Goal: Information Seeking & Learning: Learn about a topic

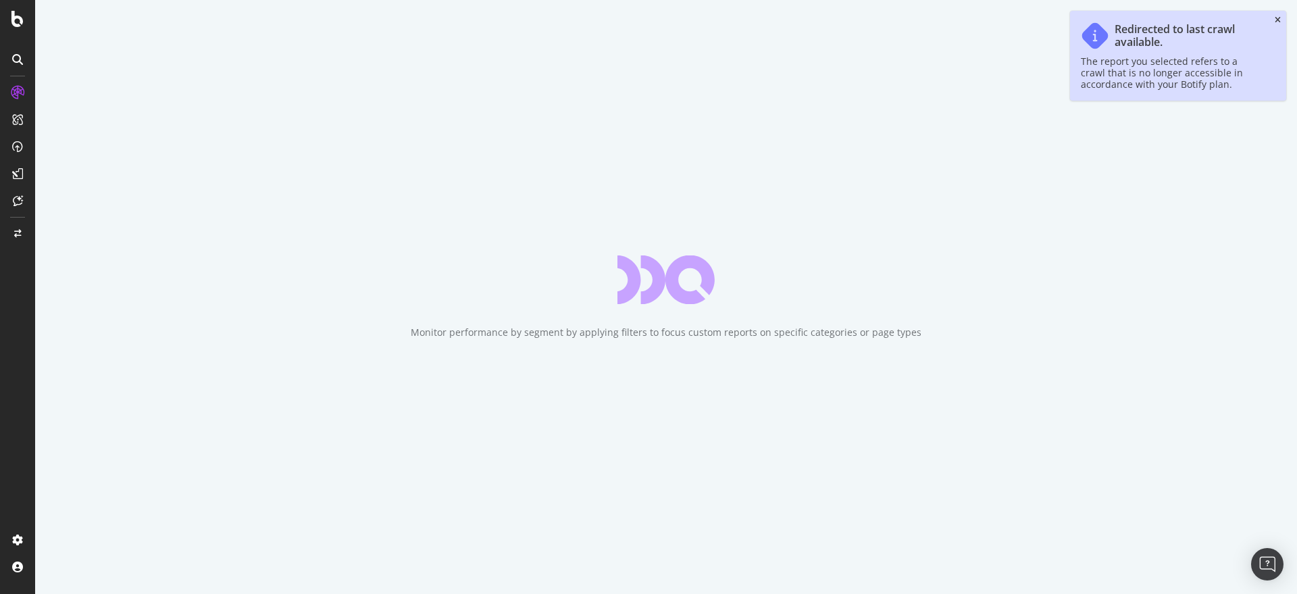
click at [1279, 18] on icon "close toast" at bounding box center [1278, 20] width 6 height 8
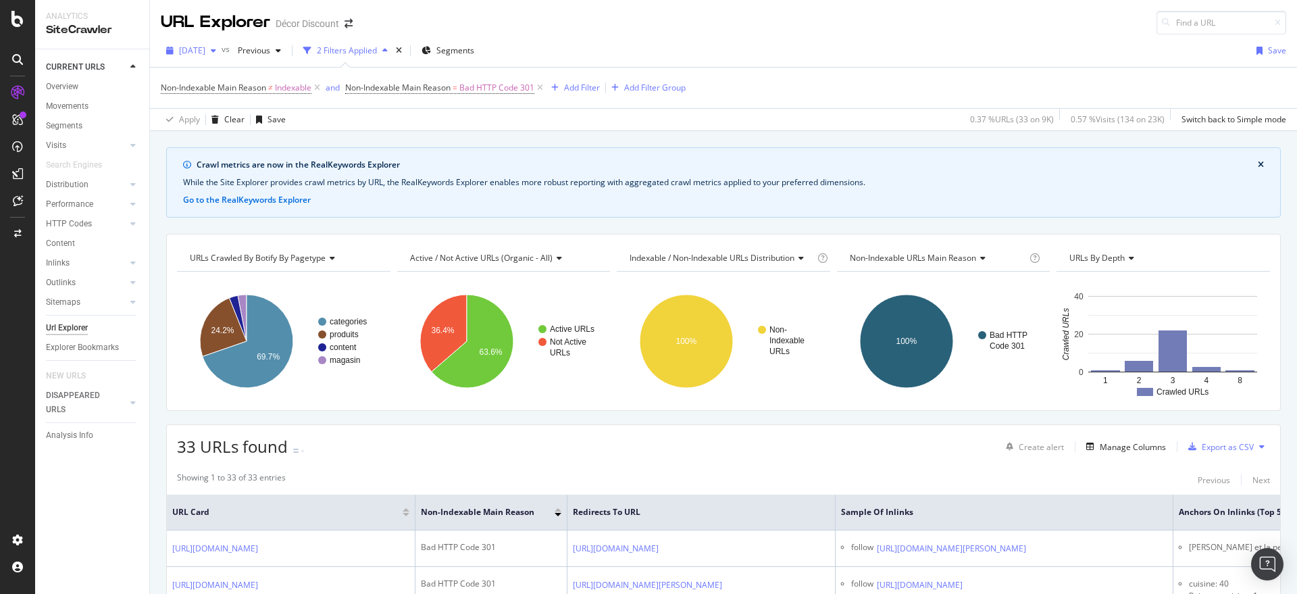
click at [216, 50] on icon "button" at bounding box center [213, 51] width 5 height 8
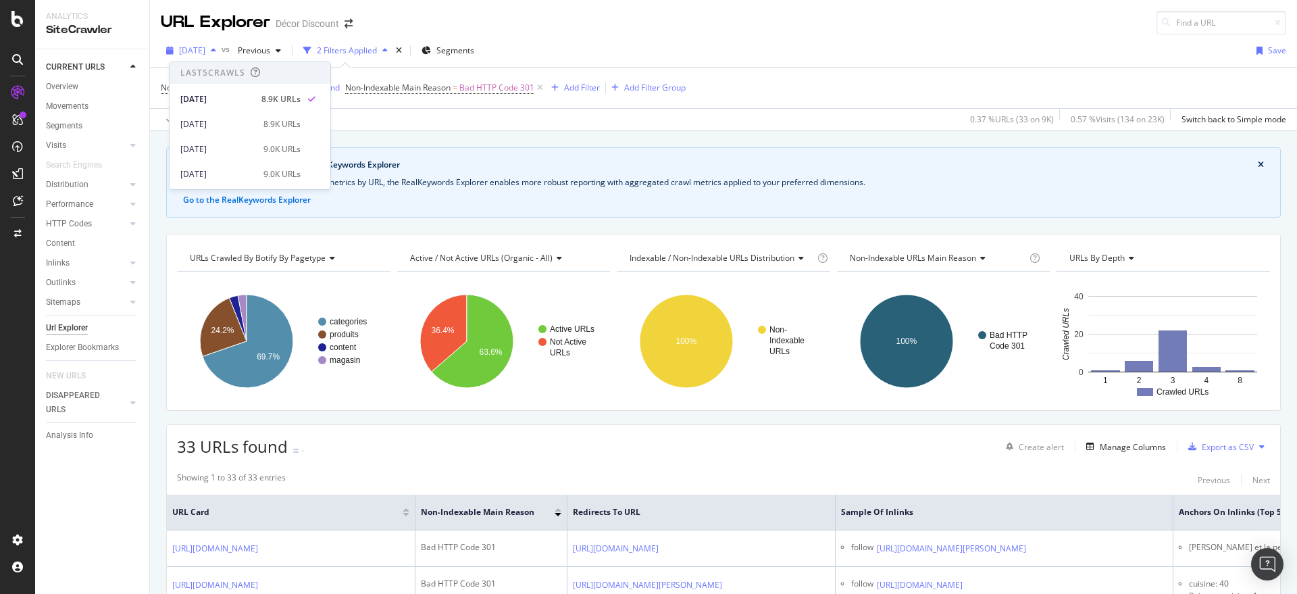
click at [216, 50] on icon "button" at bounding box center [213, 51] width 5 height 8
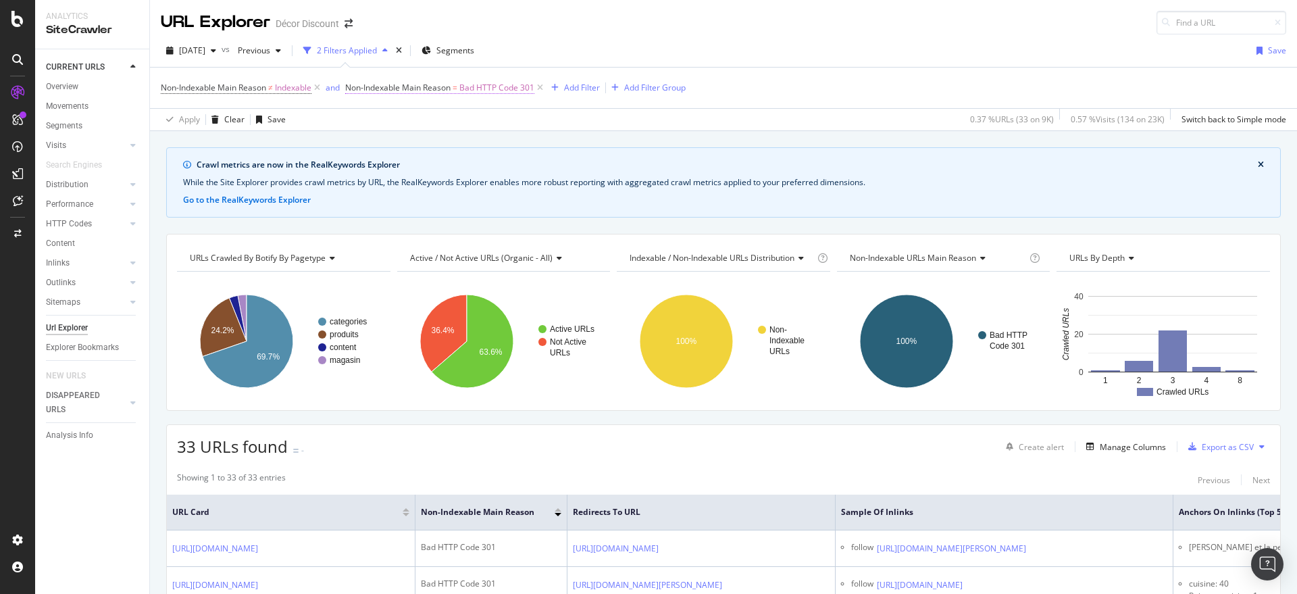
click at [487, 90] on span "Bad HTTP Code 301" at bounding box center [497, 87] width 75 height 19
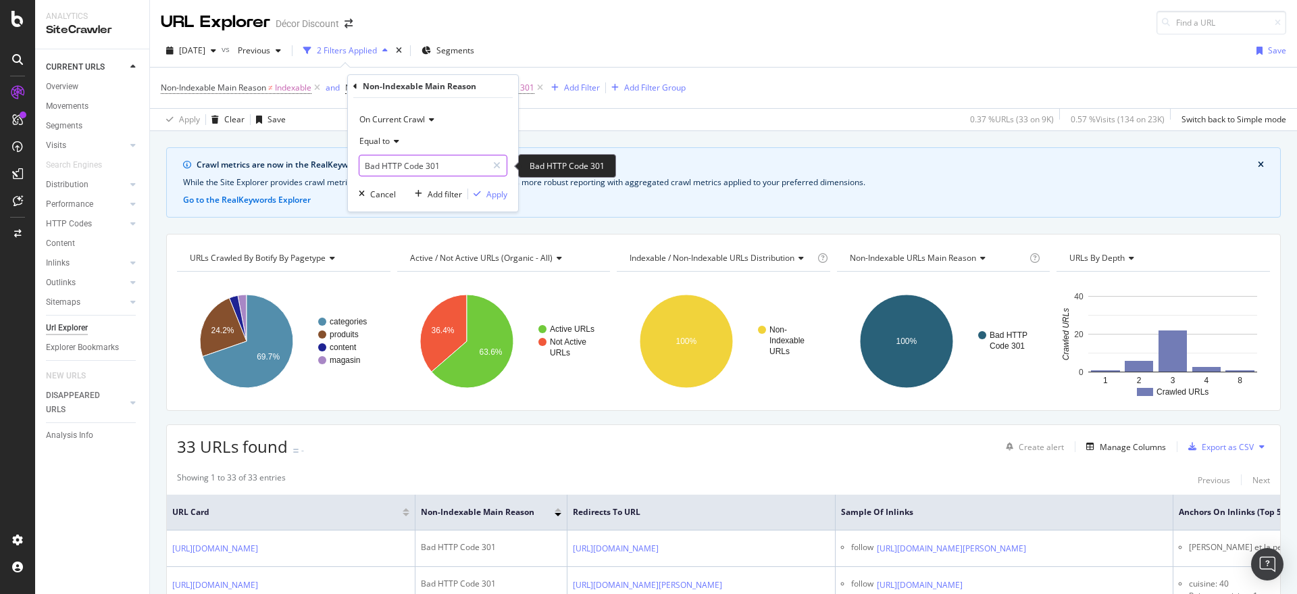
click at [435, 162] on input "Bad HTTP Code 301" at bounding box center [424, 166] width 128 height 22
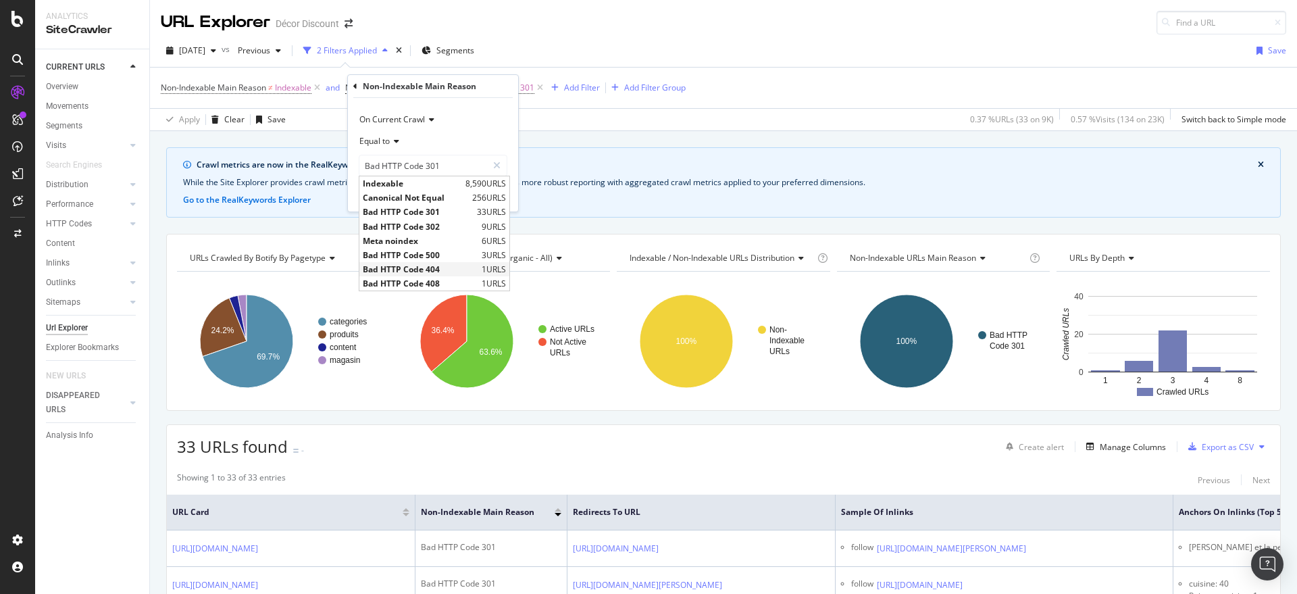
click at [441, 270] on span "Bad HTTP Code 404" at bounding box center [421, 269] width 116 height 11
type input "Bad HTTP Code 404"
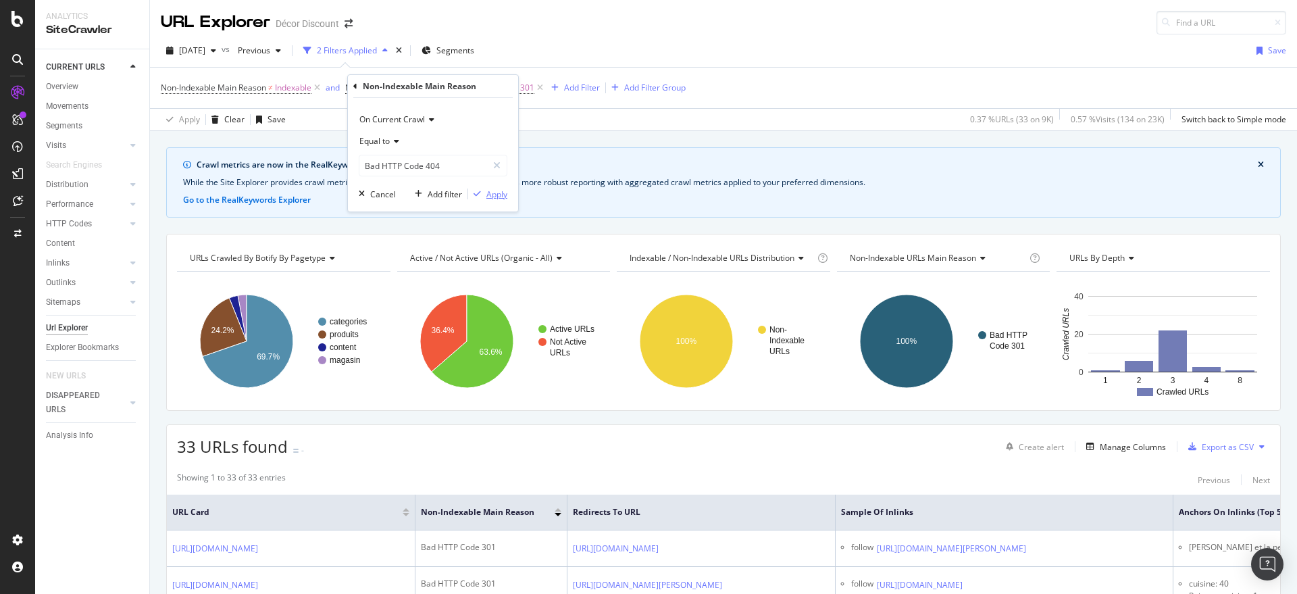
click at [497, 190] on div "Apply" at bounding box center [497, 194] width 21 height 11
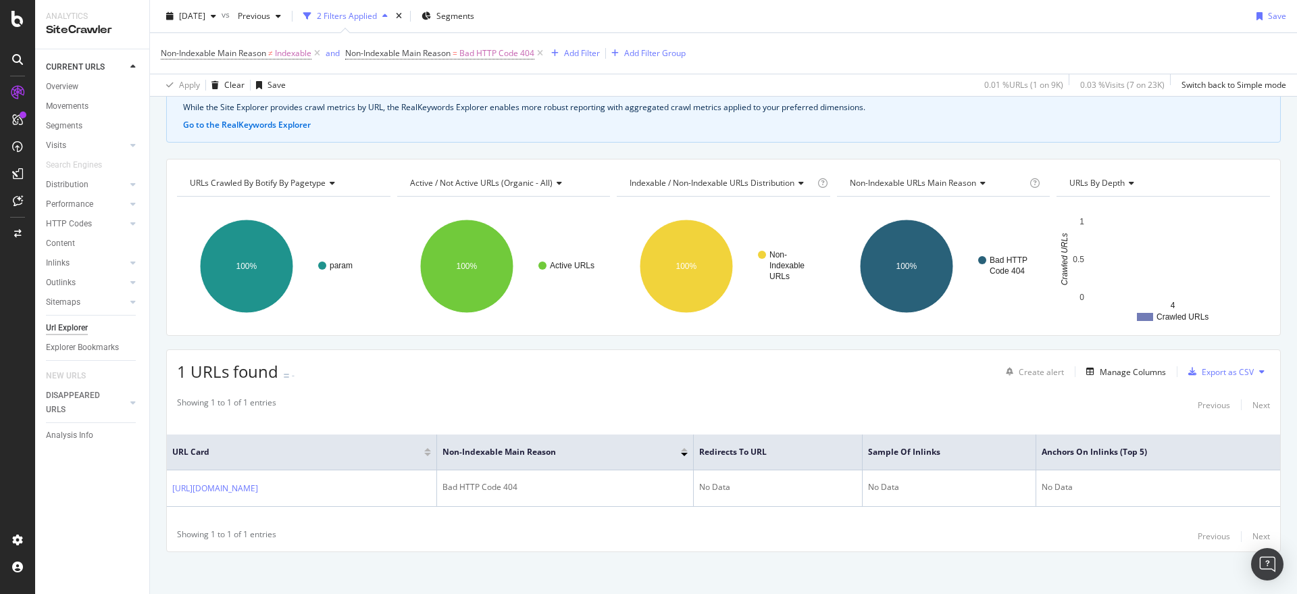
scroll to position [80, 0]
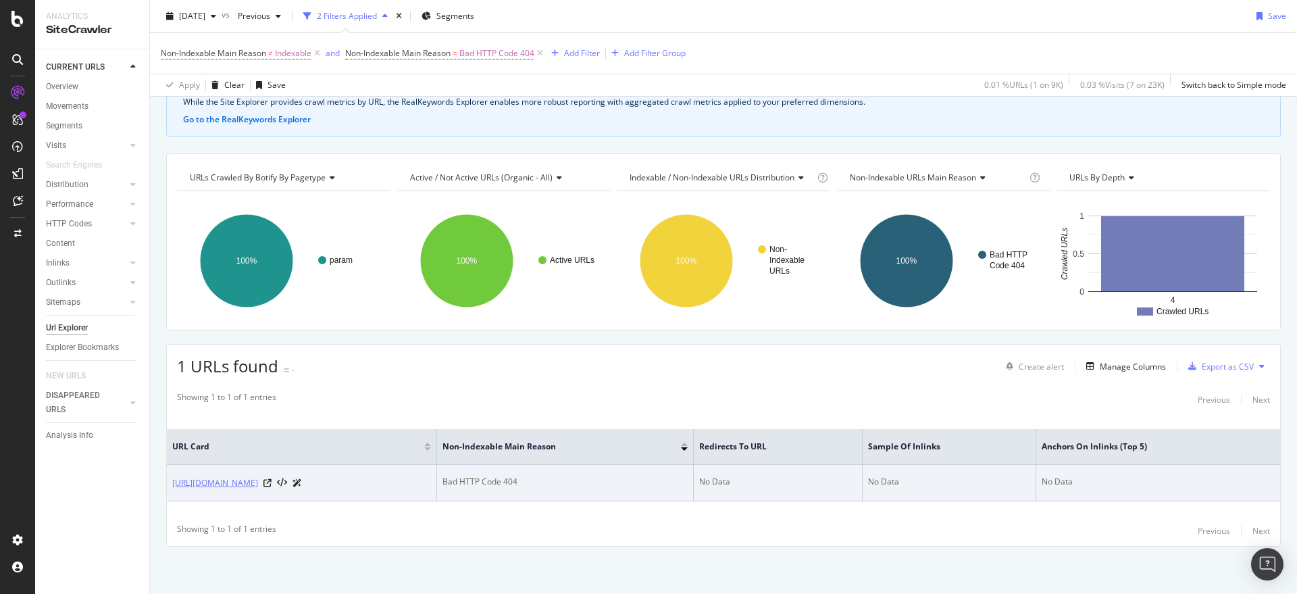
click at [258, 476] on link "[URL][DOMAIN_NAME]" at bounding box center [215, 483] width 86 height 14
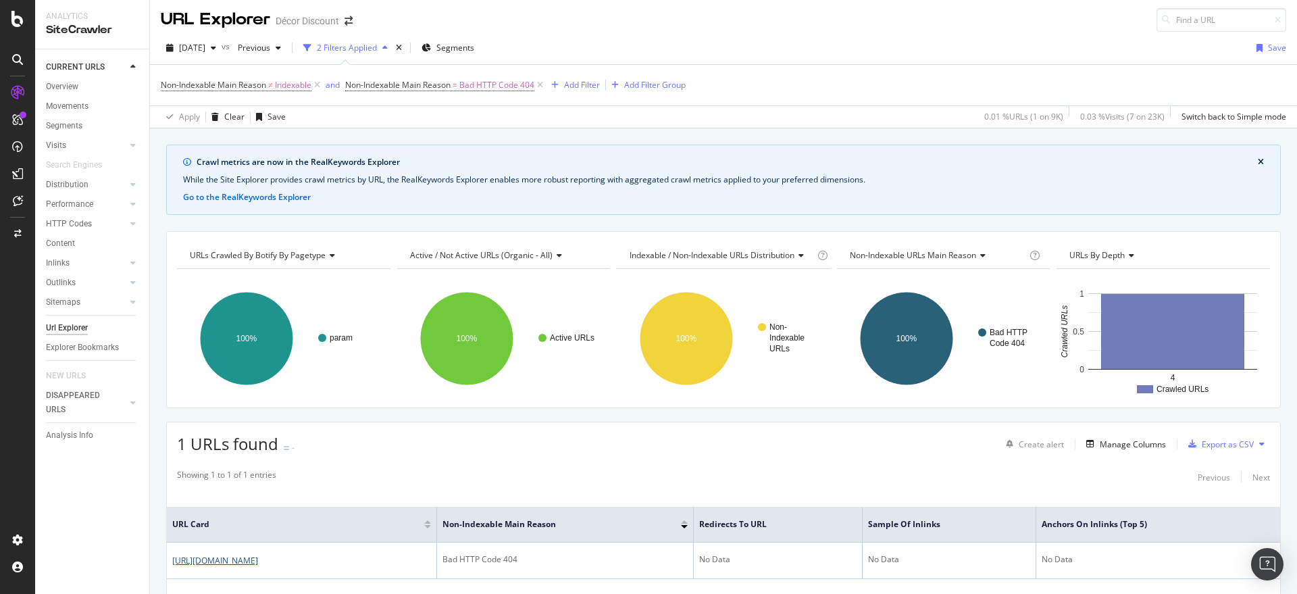
scroll to position [0, 0]
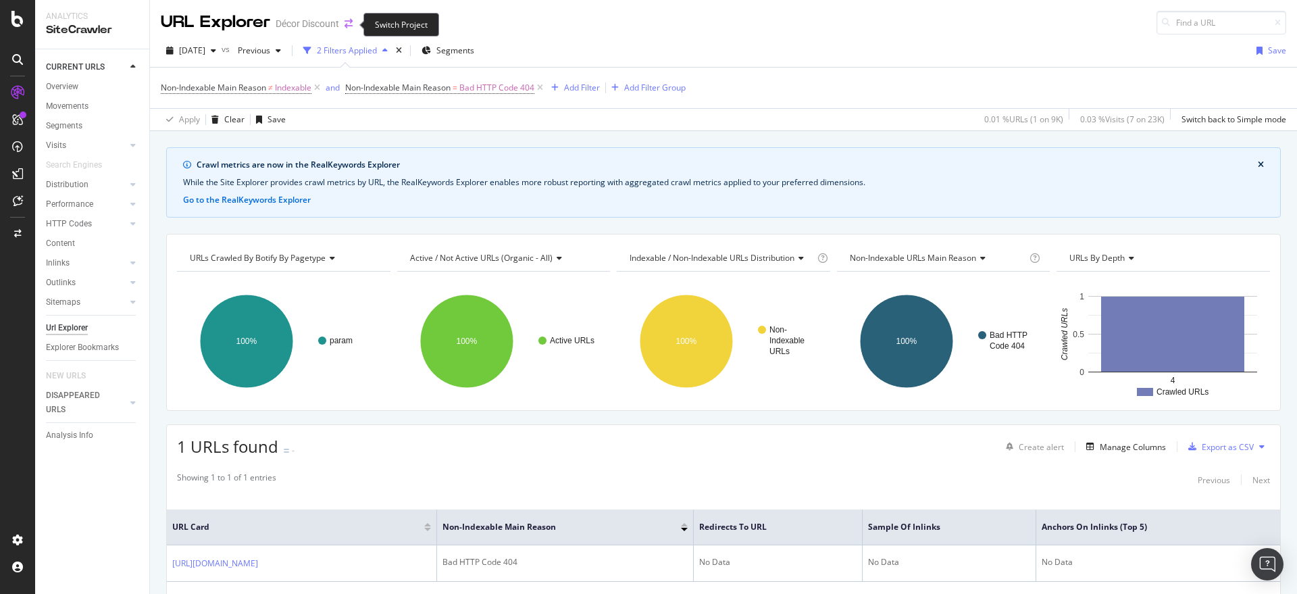
click at [351, 23] on icon "arrow-right-arrow-left" at bounding box center [349, 23] width 8 height 9
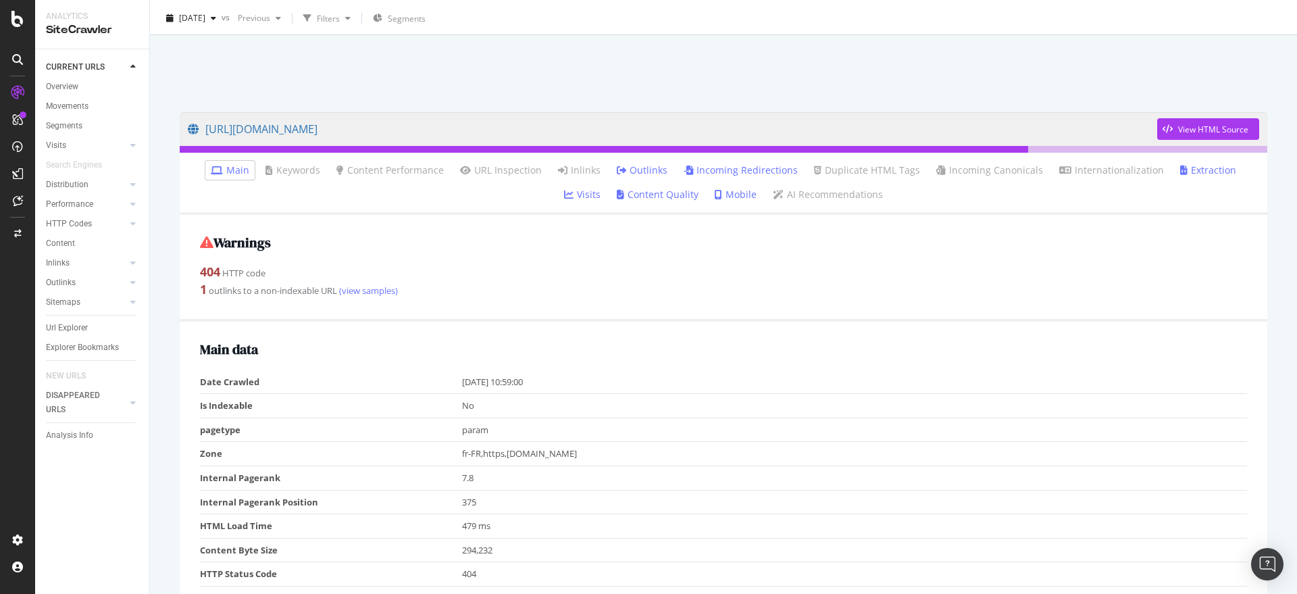
scroll to position [56, 0]
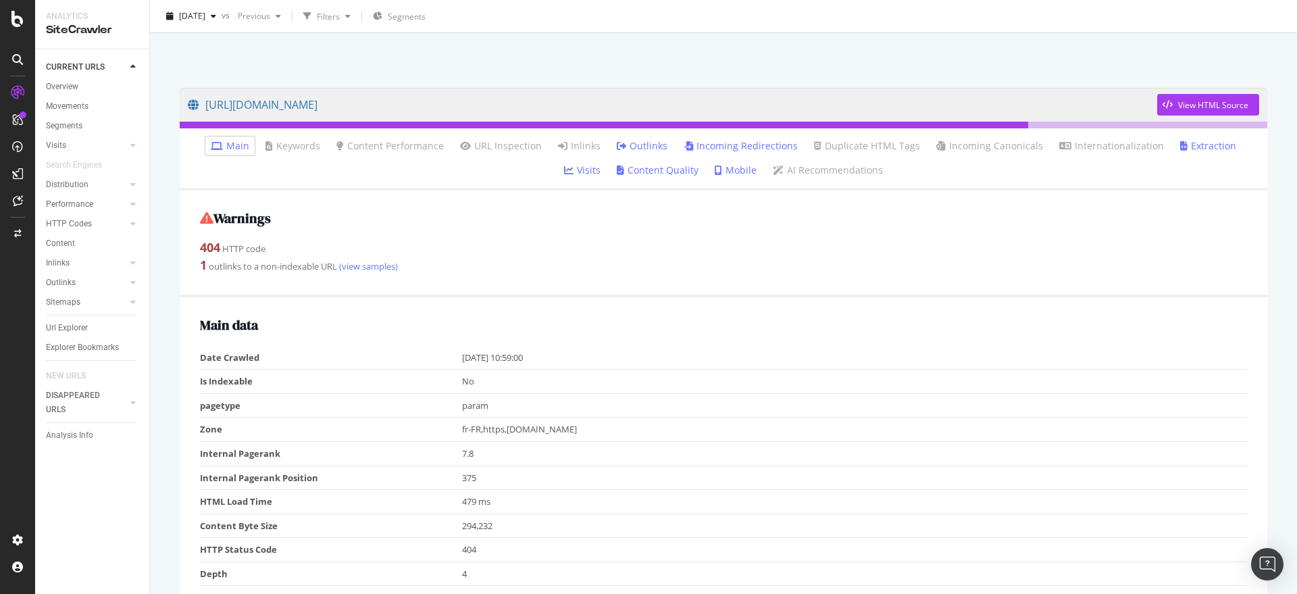
click at [695, 143] on link "Incoming Redirections" at bounding box center [741, 146] width 114 height 14
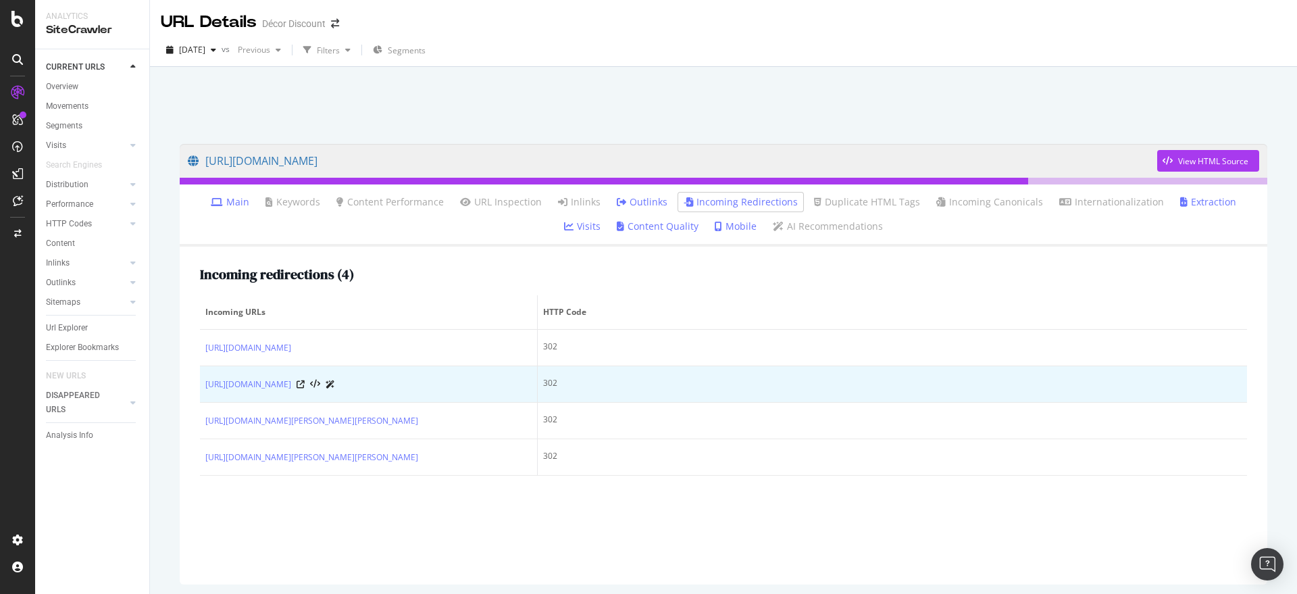
drag, startPoint x: 200, startPoint y: 344, endPoint x: 440, endPoint y: 381, distance: 242.8
click at [440, 381] on tbody "https://www.decor-discount.com/articles/tissus/quel-type-de-tissu-adapte-pour-v…" at bounding box center [723, 403] width 1047 height 146
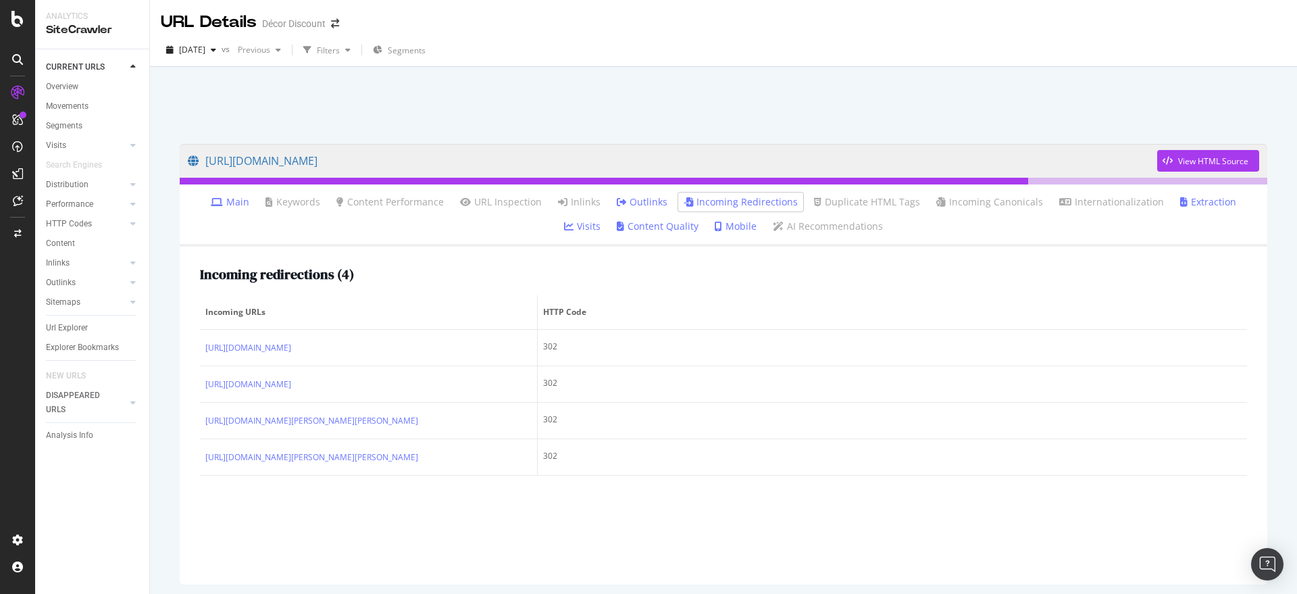
click at [172, 376] on div "https://www.decor-discount.com/index.php?controller=404 View HTML Source Main K…" at bounding box center [723, 364] width 1115 height 468
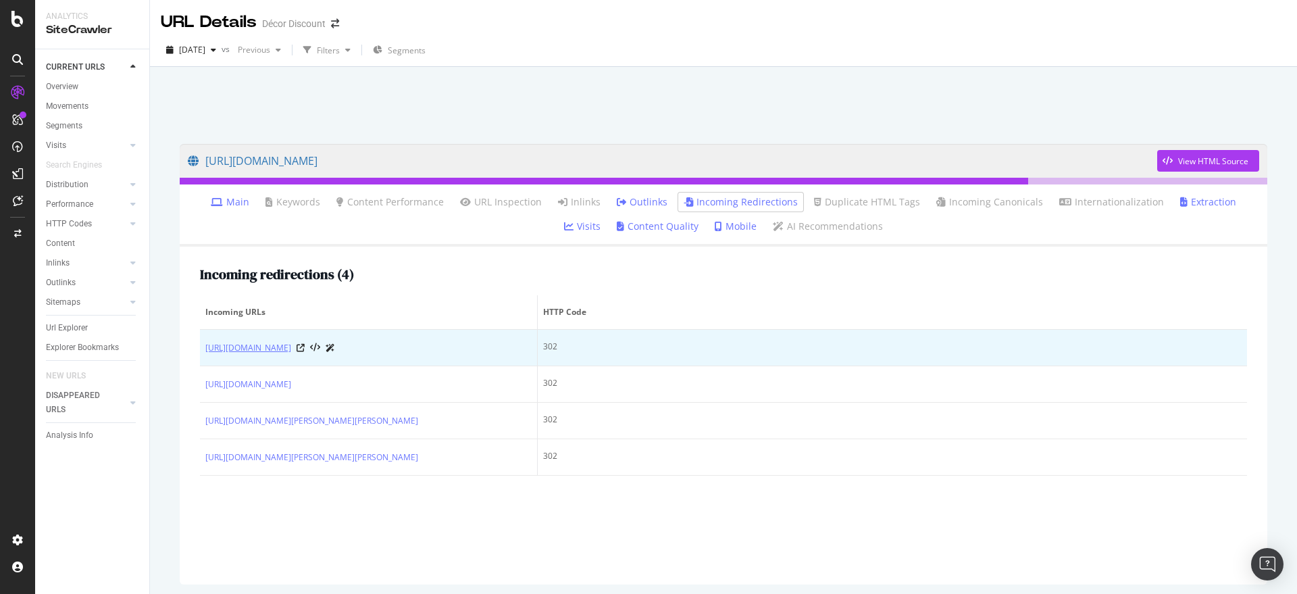
drag, startPoint x: 193, startPoint y: 343, endPoint x: 382, endPoint y: 364, distance: 191.0
click at [382, 364] on div "Incoming redirections ( 4 ) Incoming URLs HTTP Code https://www.decor-discount.…" at bounding box center [724, 416] width 1088 height 338
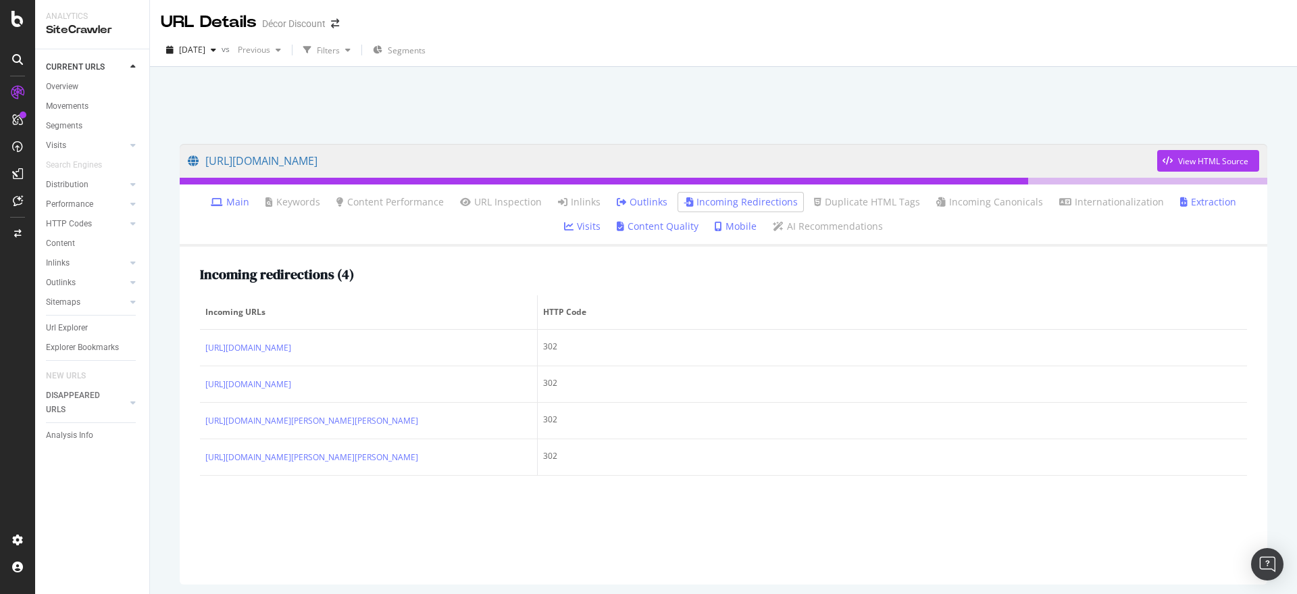
click at [163, 378] on div "https://www.decor-discount.com/index.php?controller=404 View HTML Source Main K…" at bounding box center [723, 356] width 1147 height 578
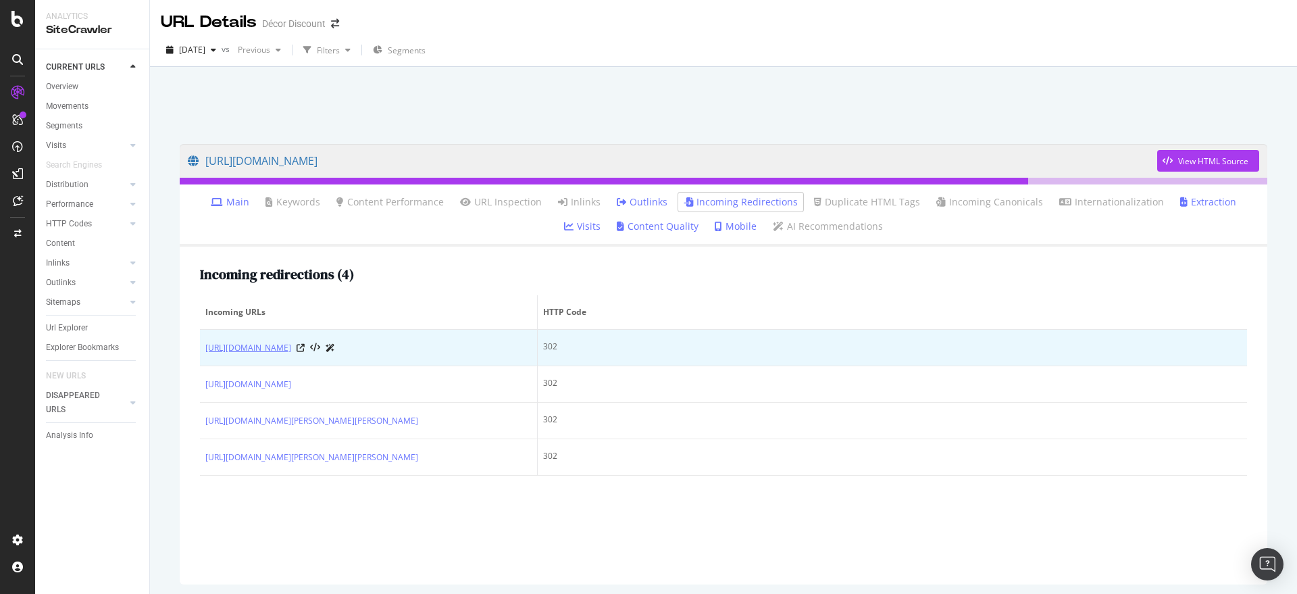
drag, startPoint x: 198, startPoint y: 344, endPoint x: 371, endPoint y: 364, distance: 174.2
click at [371, 364] on div "Incoming redirections ( 4 ) Incoming URLs HTTP Code https://www.decor-discount.…" at bounding box center [724, 416] width 1088 height 338
click at [305, 352] on icon at bounding box center [301, 348] width 8 height 8
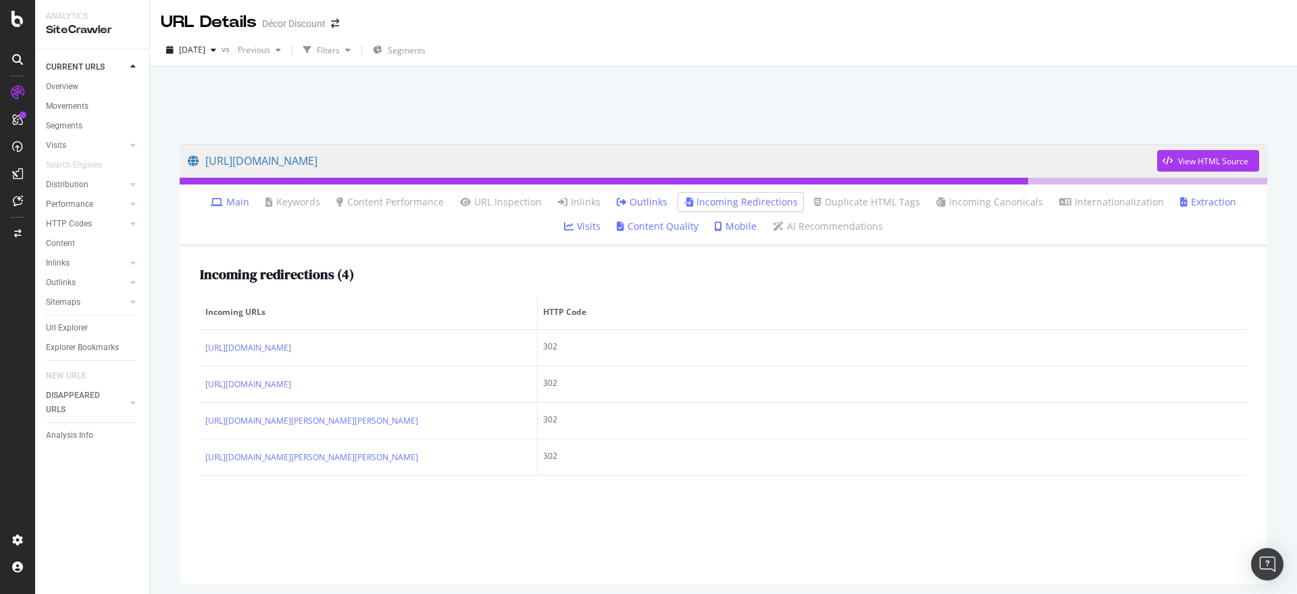
click at [166, 437] on div "https://www.decor-discount.com/index.php?controller=404 View HTML Source Main K…" at bounding box center [723, 356] width 1147 height 578
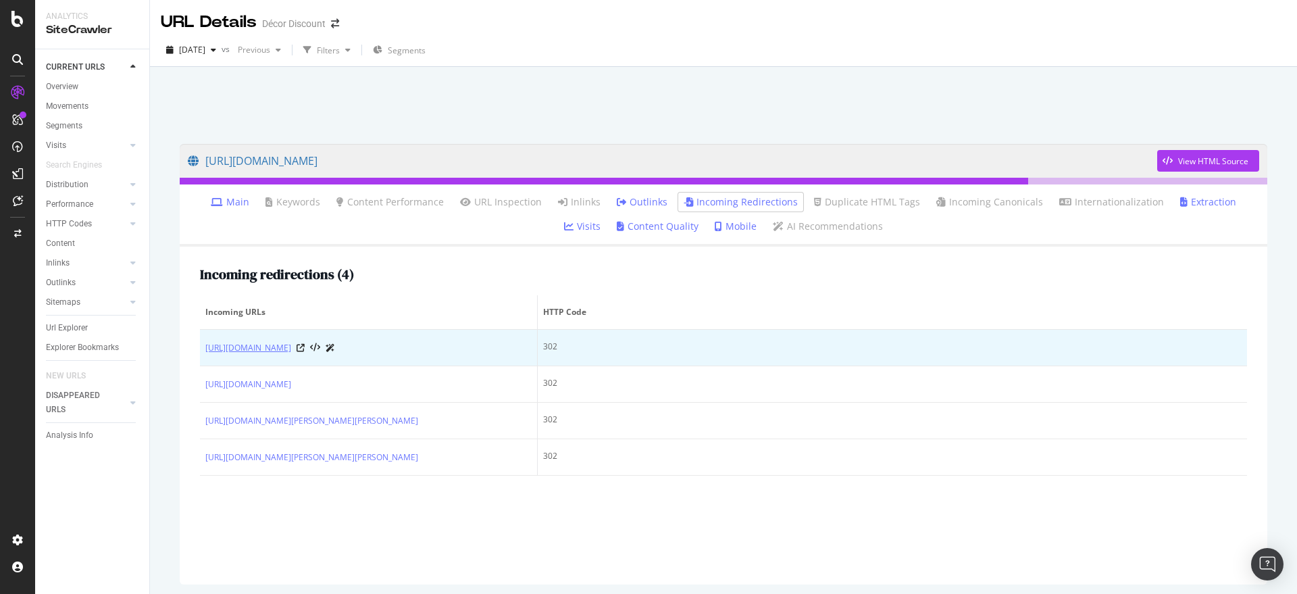
drag, startPoint x: 205, startPoint y: 347, endPoint x: 431, endPoint y: 361, distance: 226.8
click at [431, 361] on td "[URL][DOMAIN_NAME]" at bounding box center [369, 348] width 338 height 36
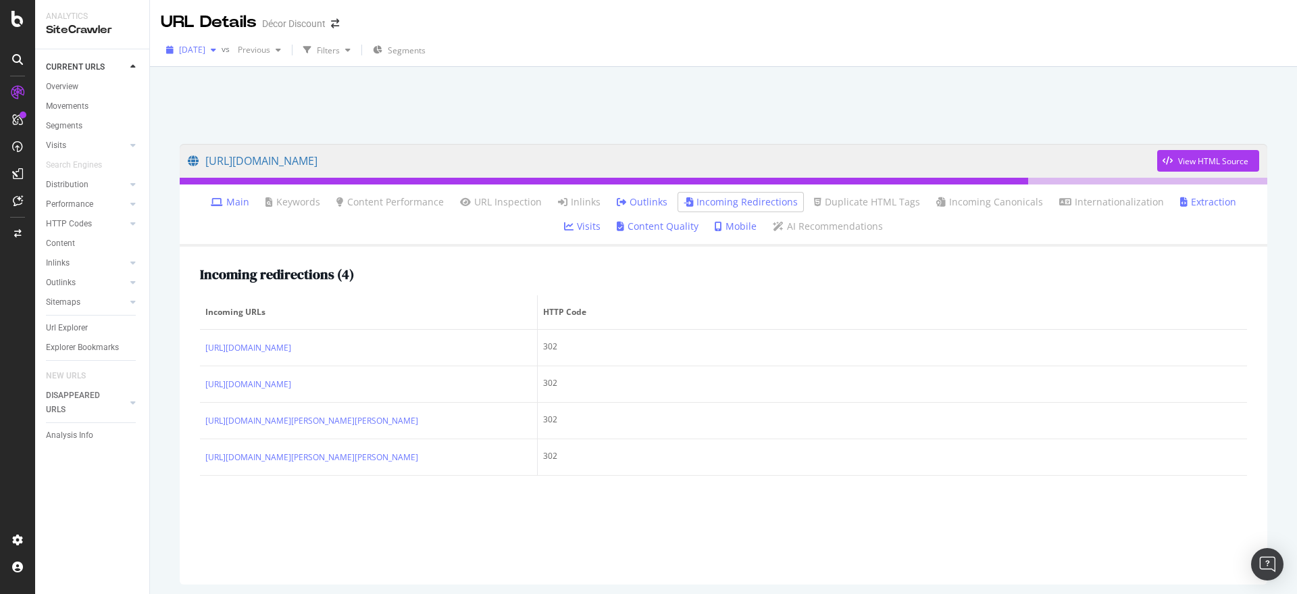
click at [216, 50] on icon "button" at bounding box center [213, 50] width 5 height 8
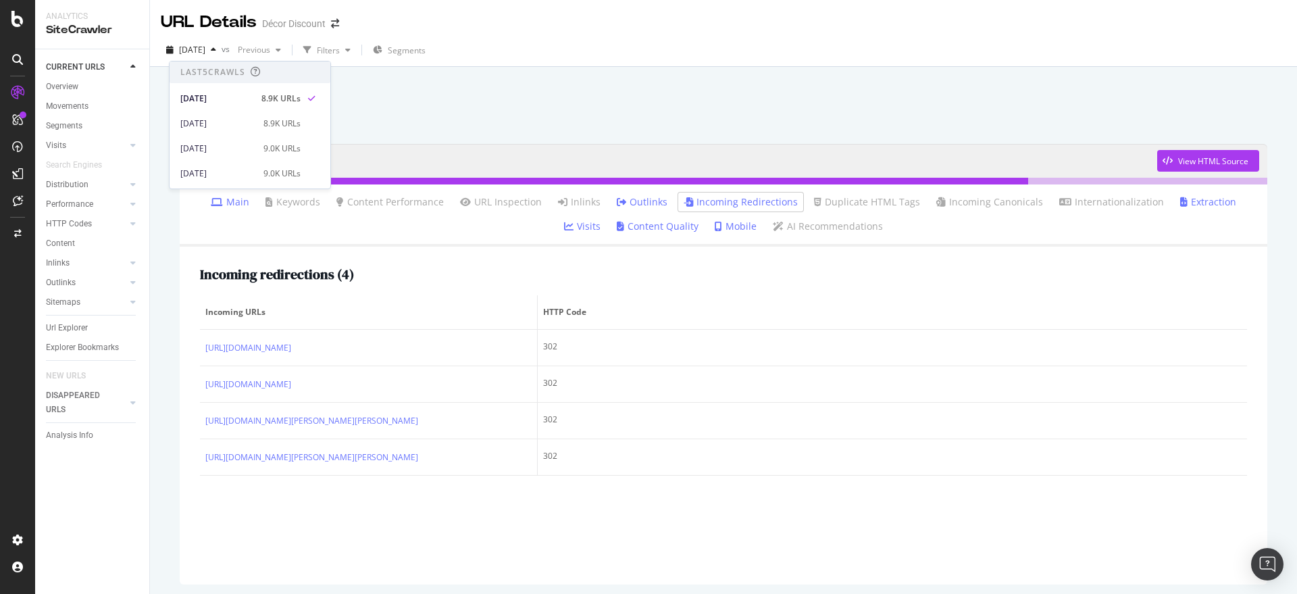
click at [645, 52] on div "2025 Sep. 28th vs Previous Filters Segments" at bounding box center [723, 52] width 1147 height 27
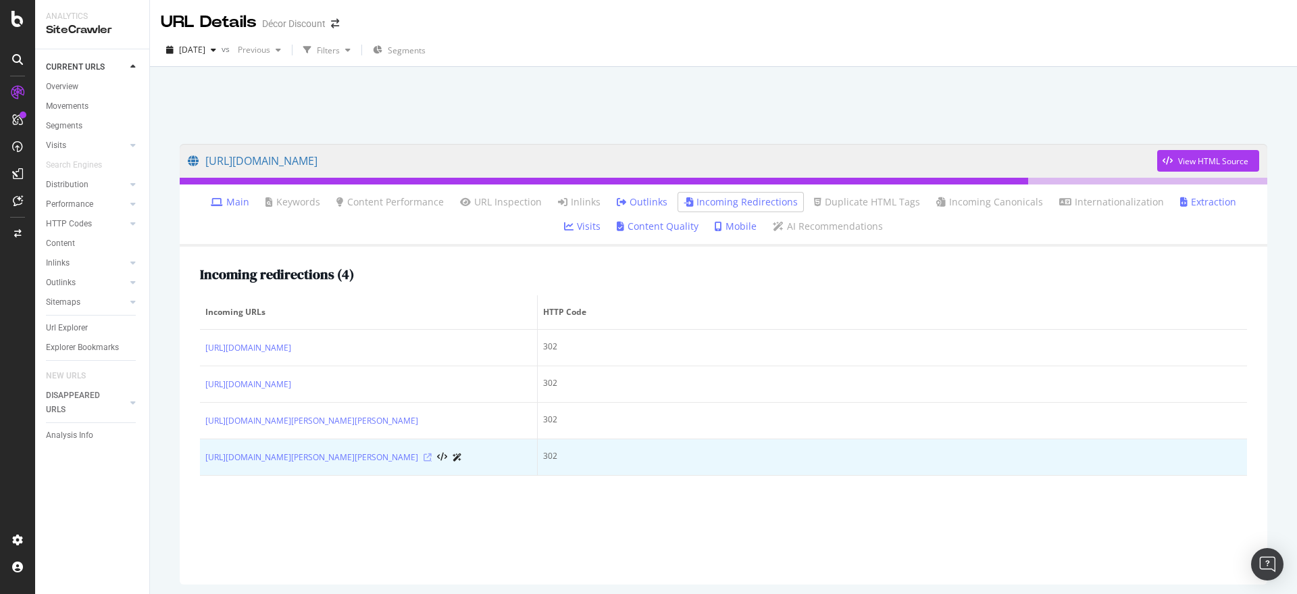
click at [432, 462] on icon at bounding box center [428, 457] width 8 height 8
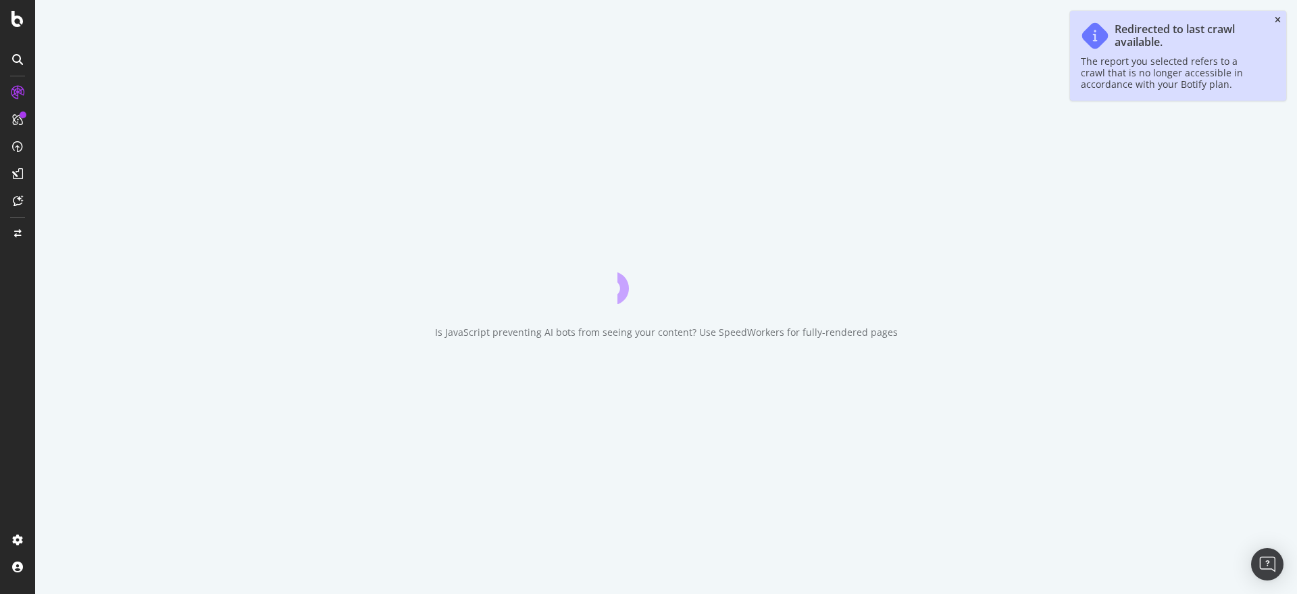
click at [1277, 16] on icon "close toast" at bounding box center [1278, 20] width 6 height 8
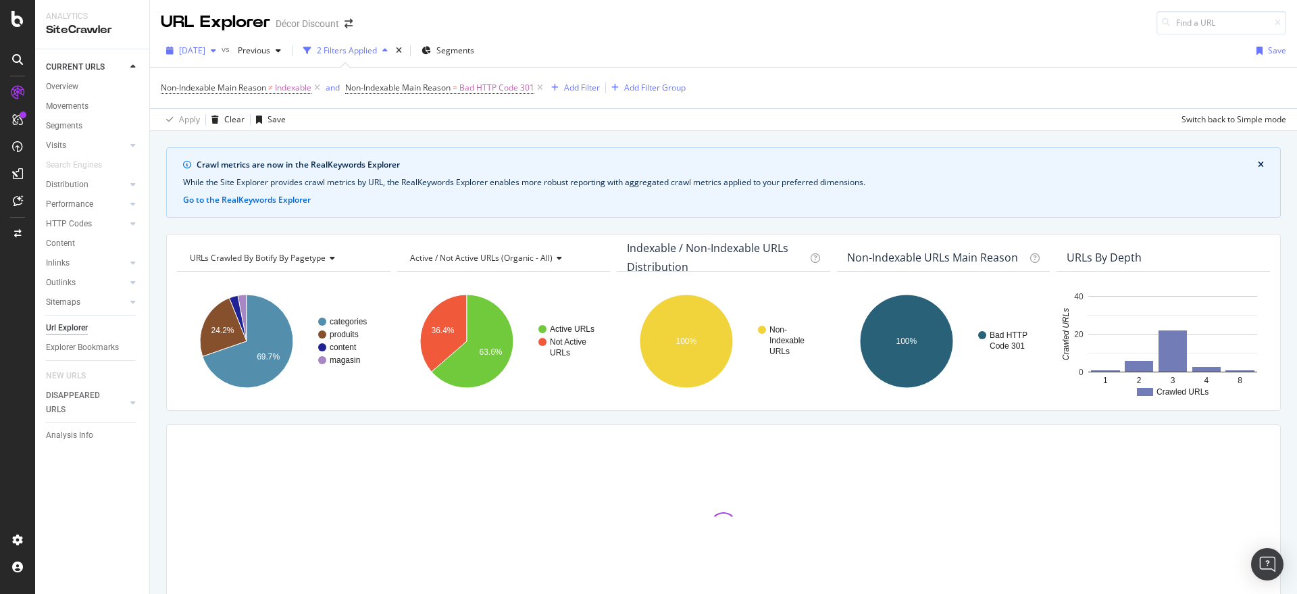
click at [216, 47] on icon "button" at bounding box center [213, 51] width 5 height 8
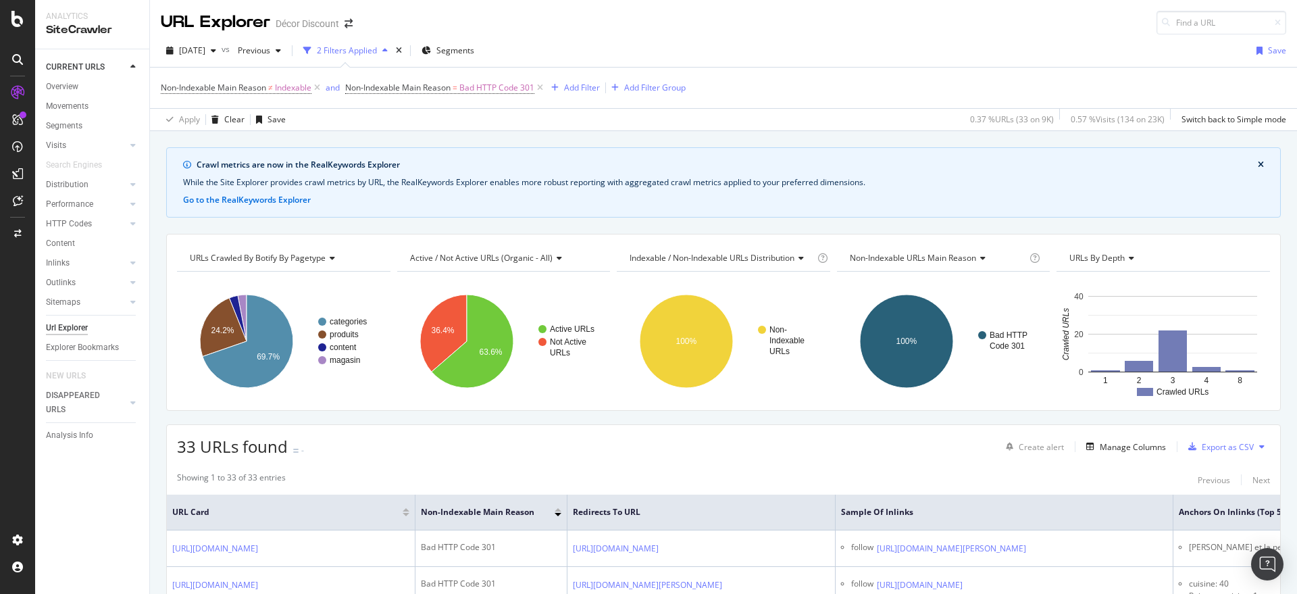
click at [929, 70] on div "Non-Indexable Main Reason ≠ Indexable and Non-Indexable Main Reason = Bad HTTP …" at bounding box center [724, 88] width 1126 height 41
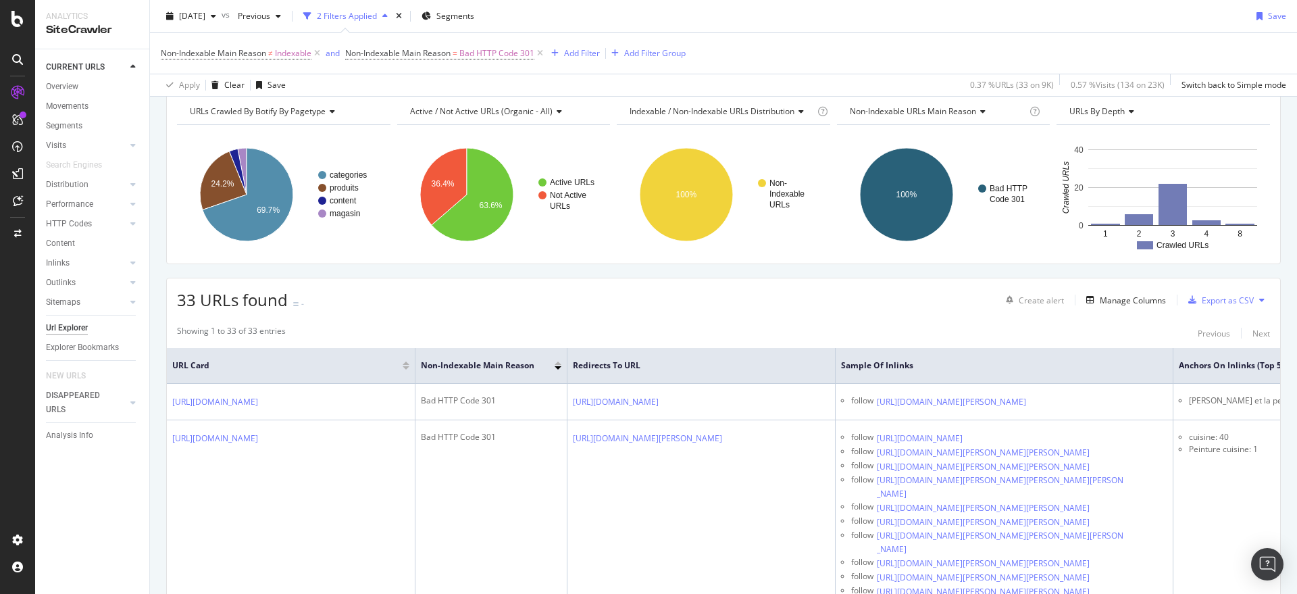
scroll to position [169, 0]
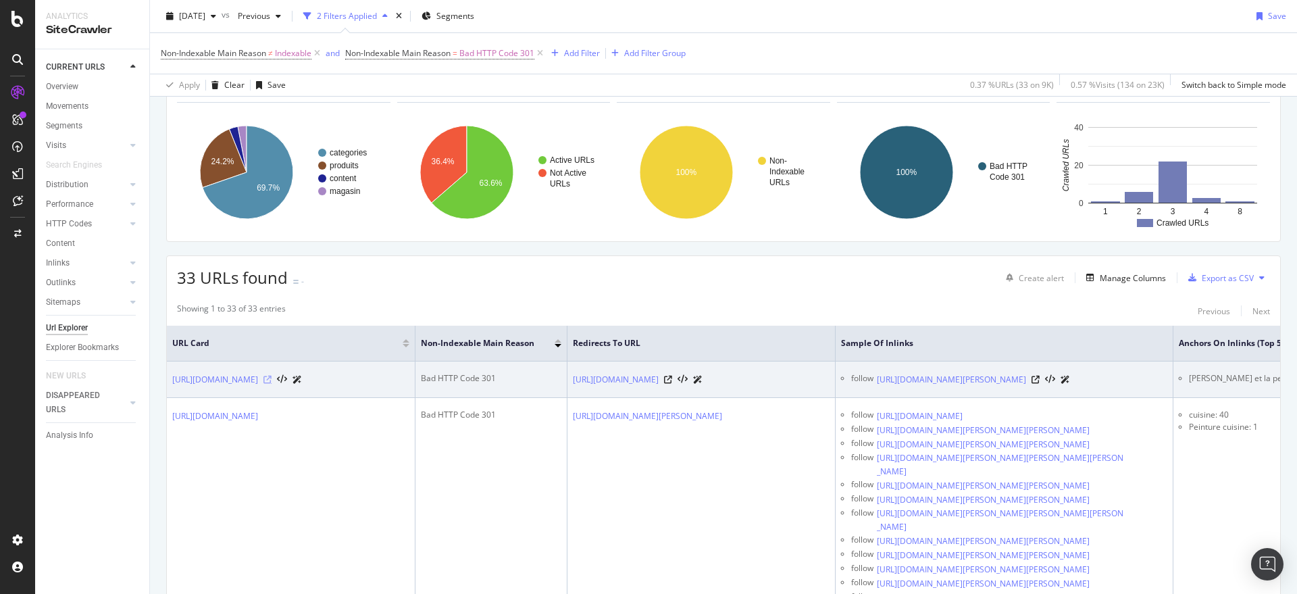
click at [272, 382] on icon at bounding box center [268, 380] width 8 height 8
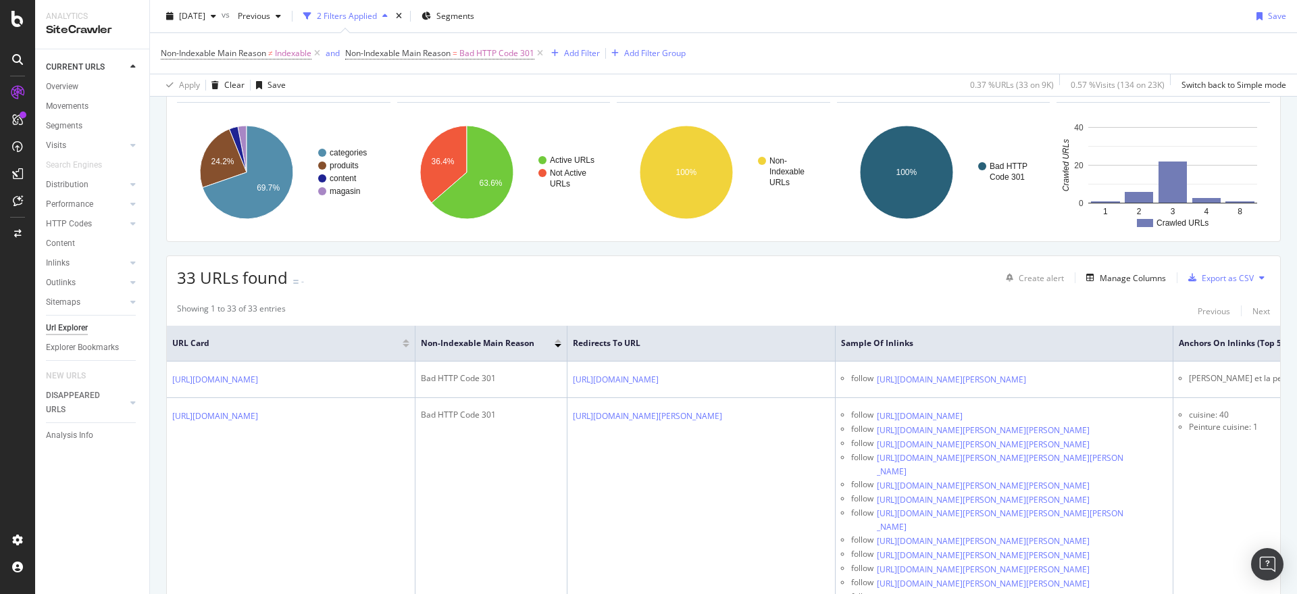
scroll to position [0, 287]
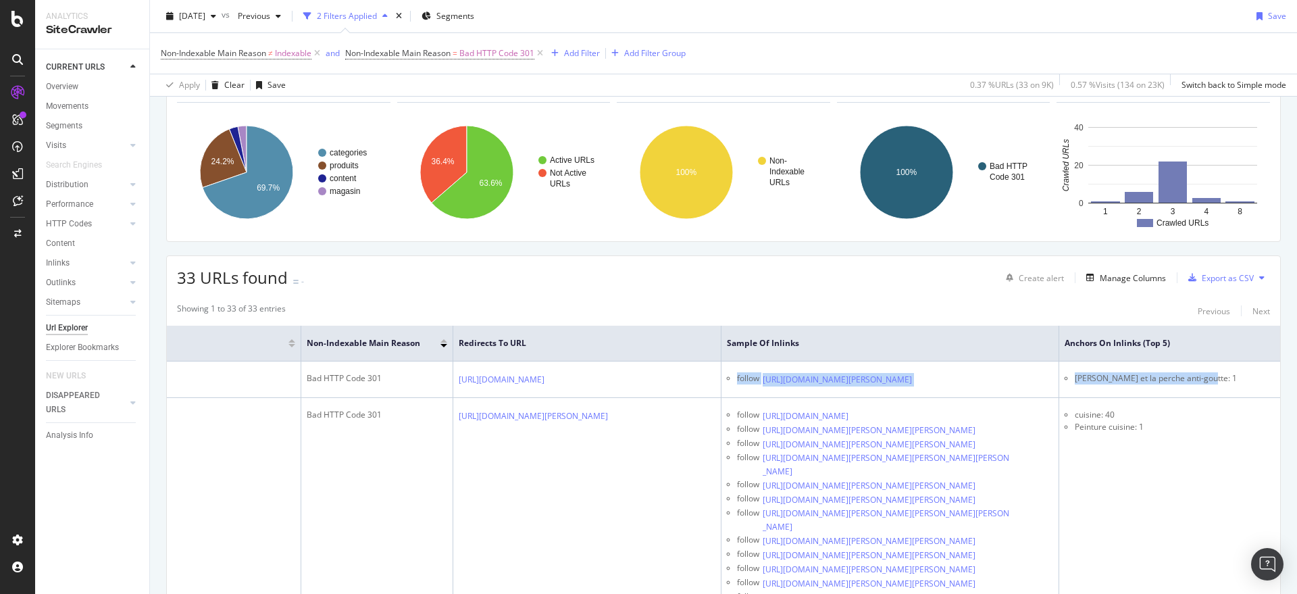
drag, startPoint x: 982, startPoint y: 381, endPoint x: 1284, endPoint y: 397, distance: 302.5
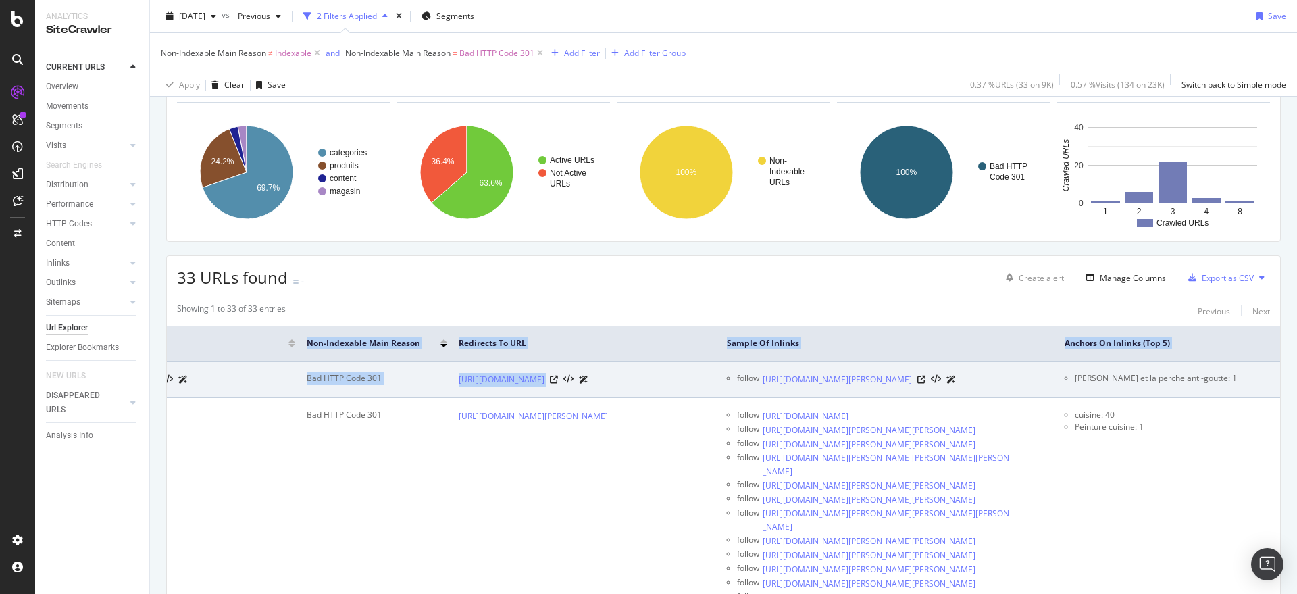
click at [1215, 389] on td "[PERSON_NAME] et la perche anti-goutte: 1" at bounding box center [1170, 380] width 221 height 36
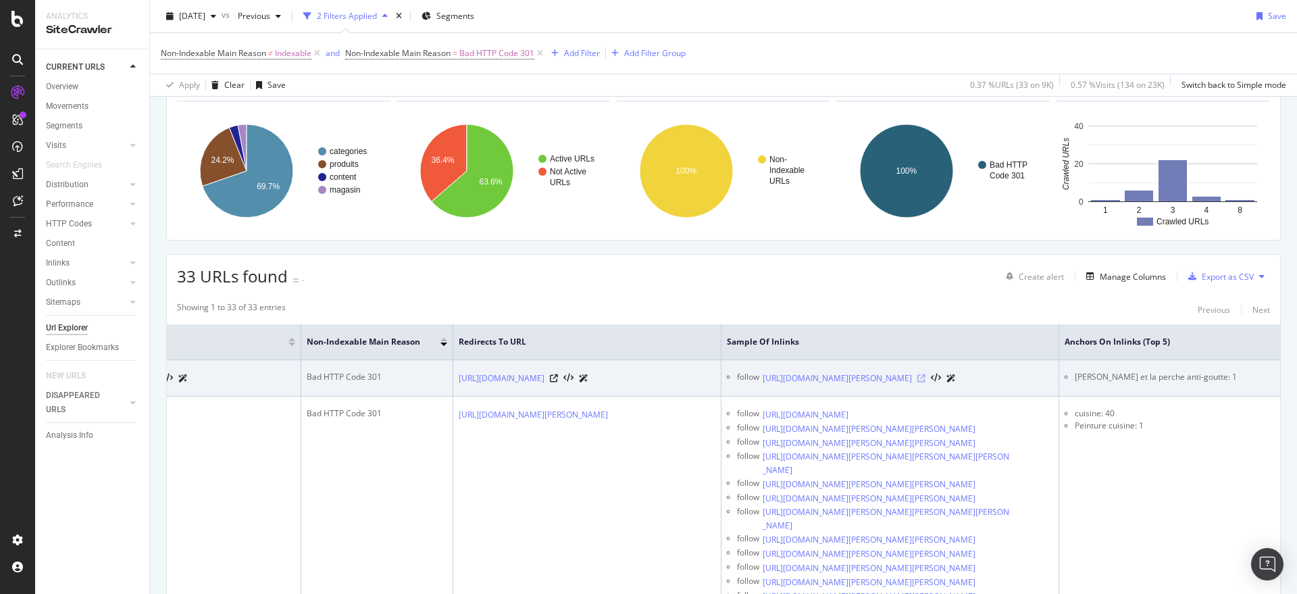
scroll to position [169, 0]
click at [926, 383] on icon at bounding box center [922, 380] width 8 height 8
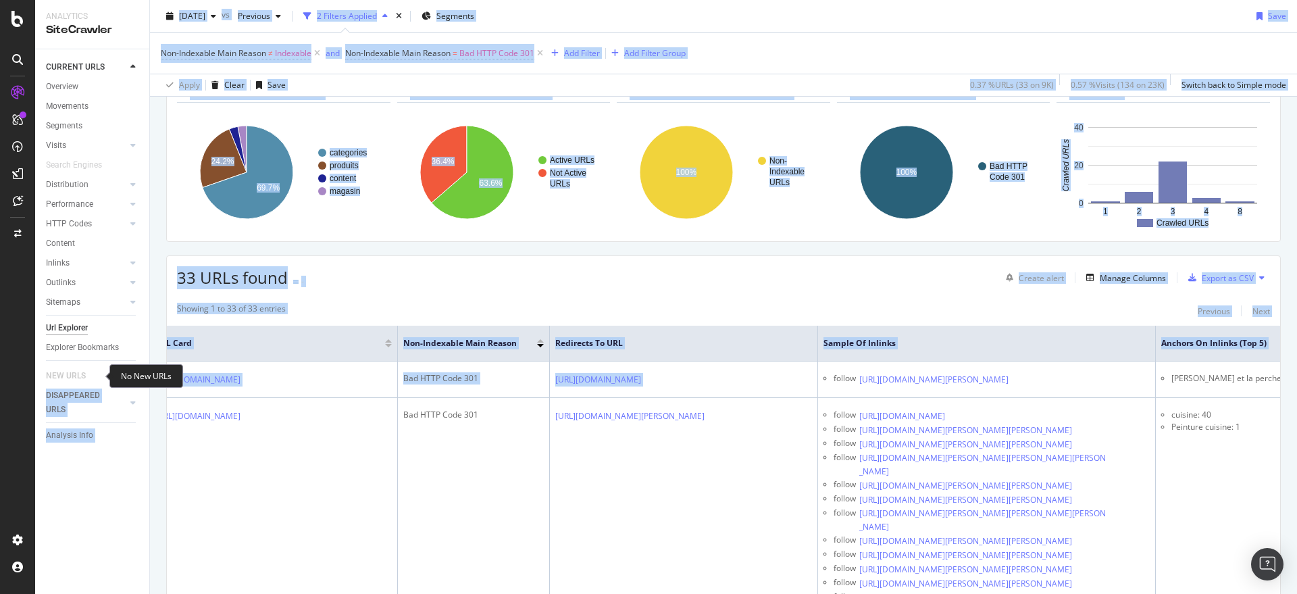
scroll to position [0, 0]
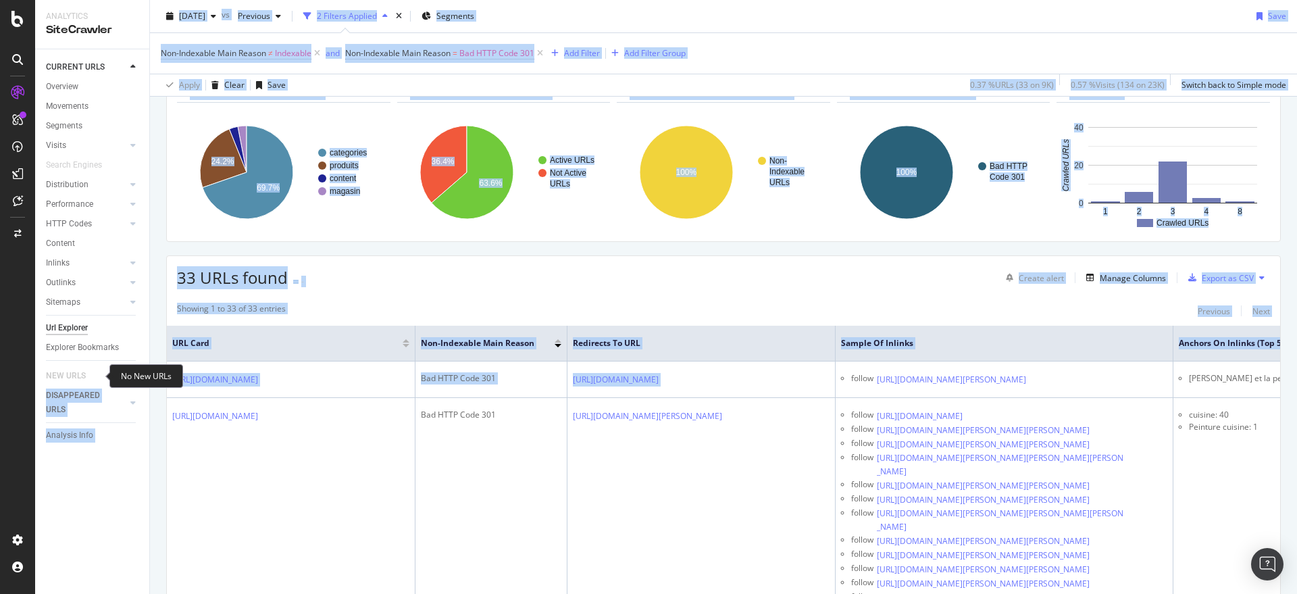
drag, startPoint x: 623, startPoint y: 396, endPoint x: 95, endPoint y: 368, distance: 528.5
click at [95, 368] on div "Analytics SiteCrawler CURRENT URLS Overview Movements Segments Visits Analysis …" at bounding box center [666, 297] width 1262 height 594
click at [432, 312] on div "Showing 1 to 33 of 33 entries Previous Next" at bounding box center [724, 311] width 1114 height 16
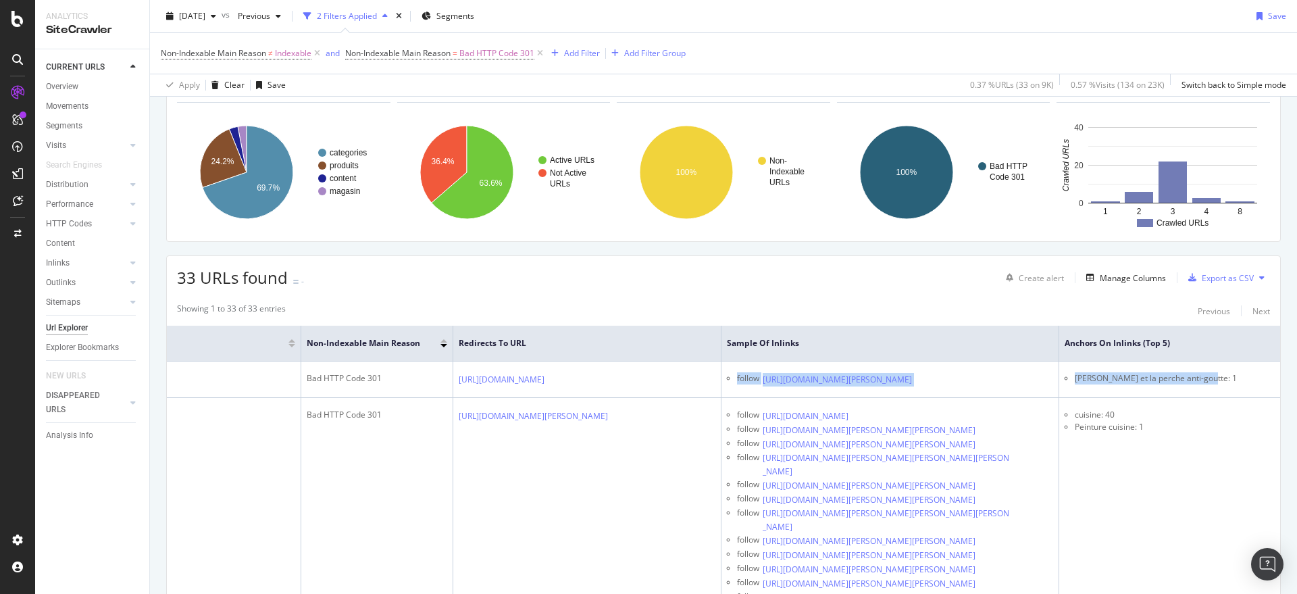
scroll to position [0, 287]
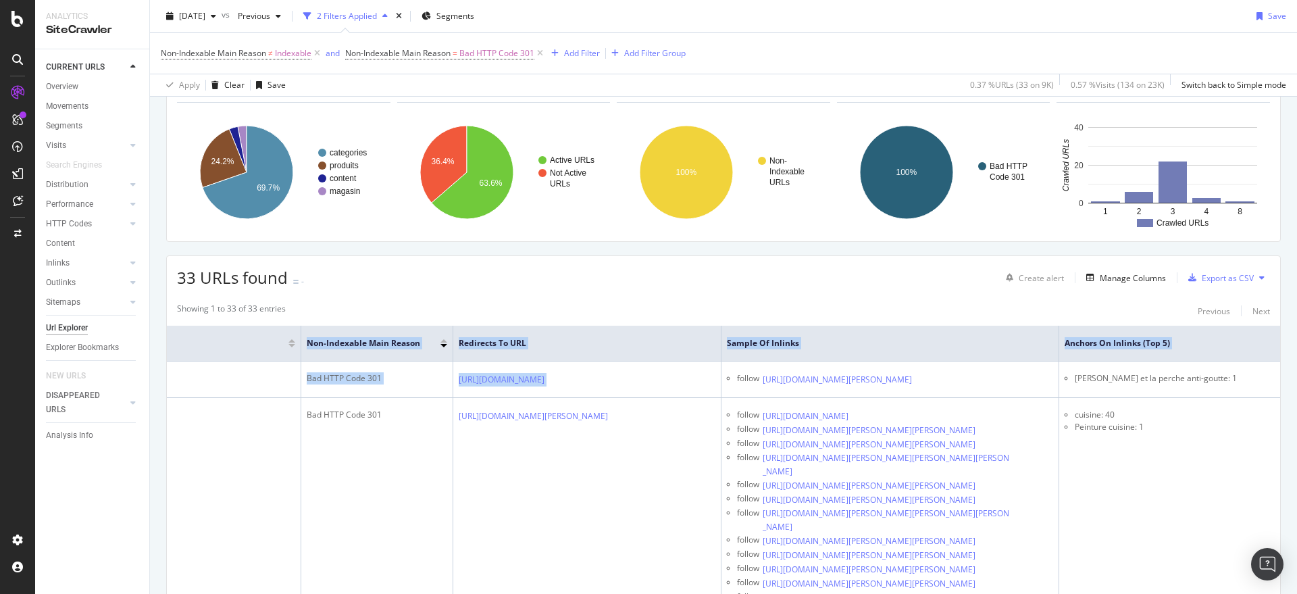
drag, startPoint x: 920, startPoint y: 395, endPoint x: 1297, endPoint y: 399, distance: 377.1
click at [1297, 399] on div "URL Explorer Décor Discount [DATE] vs Previous 2 Filters Applied Segments Save …" at bounding box center [723, 297] width 1147 height 594
click at [565, 284] on div "33 URLs found - Create alert Manage Columns Export as CSV" at bounding box center [724, 272] width 1114 height 33
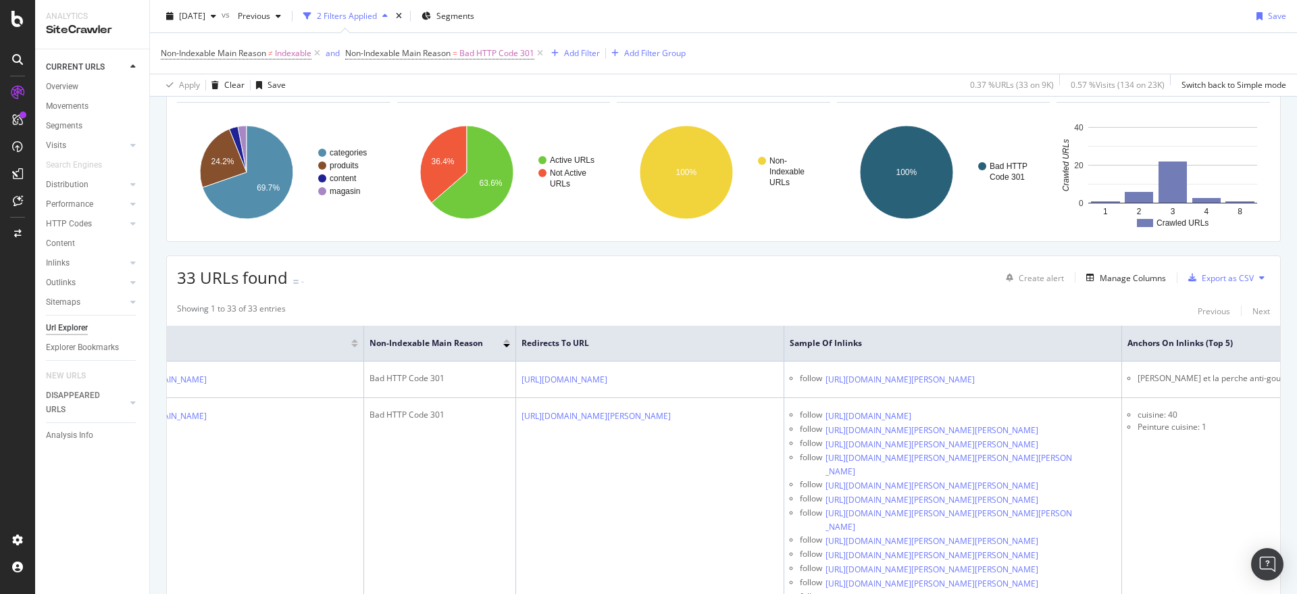
scroll to position [0, 0]
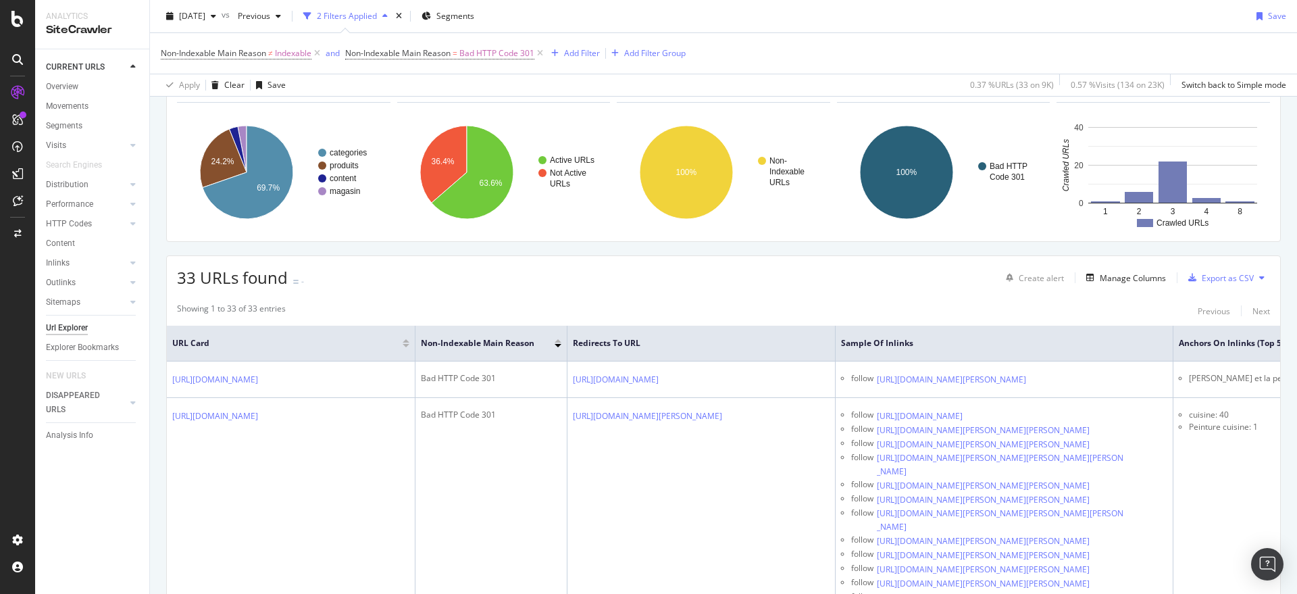
drag, startPoint x: 520, startPoint y: 477, endPoint x: 82, endPoint y: 466, distance: 437.4
click at [82, 466] on div "Analytics SiteCrawler CURRENT URLS Overview Movements Segments Visits Analysis …" at bounding box center [666, 297] width 1262 height 594
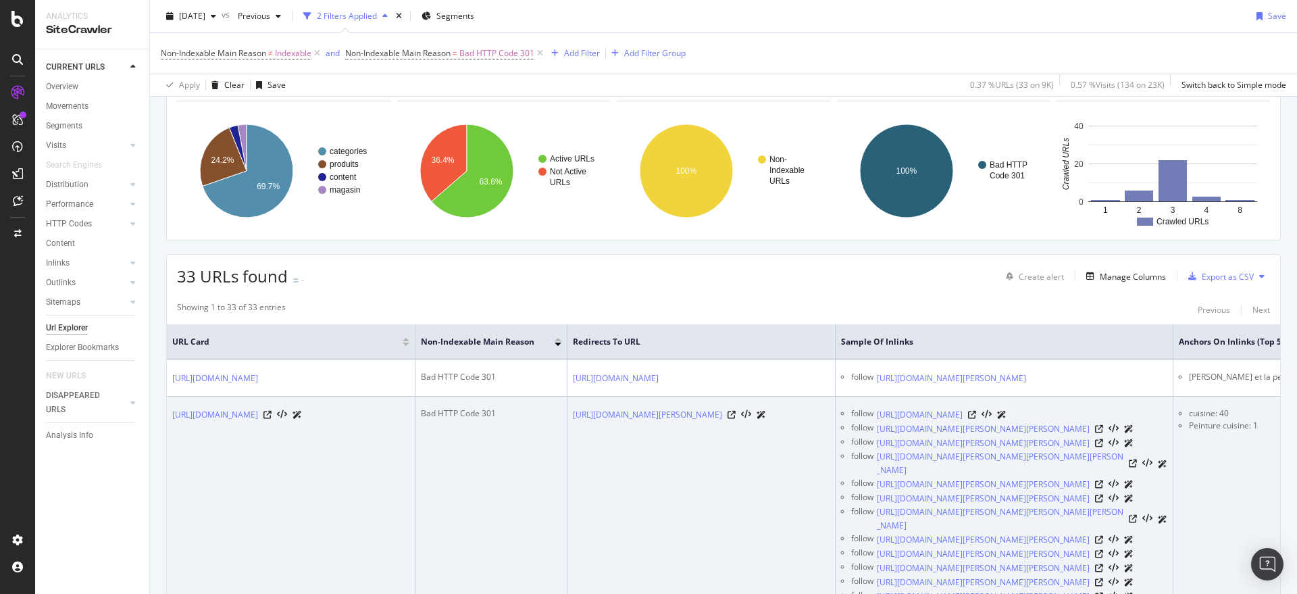
scroll to position [169, 0]
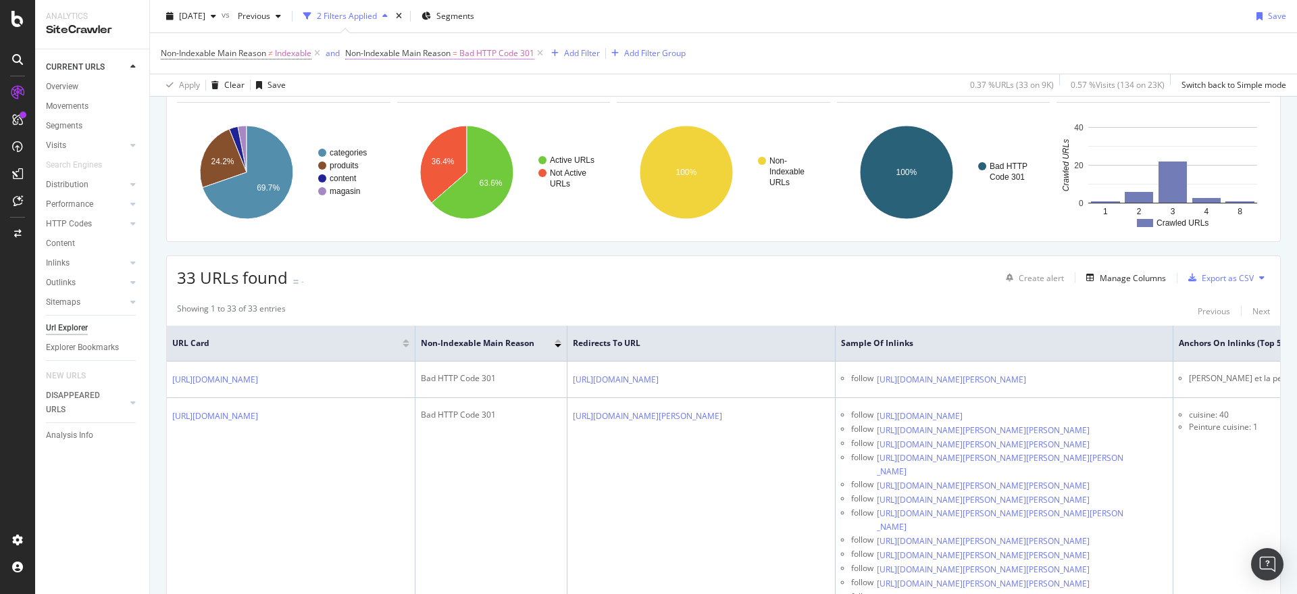
click at [502, 53] on span "Bad HTTP Code 301" at bounding box center [497, 53] width 75 height 19
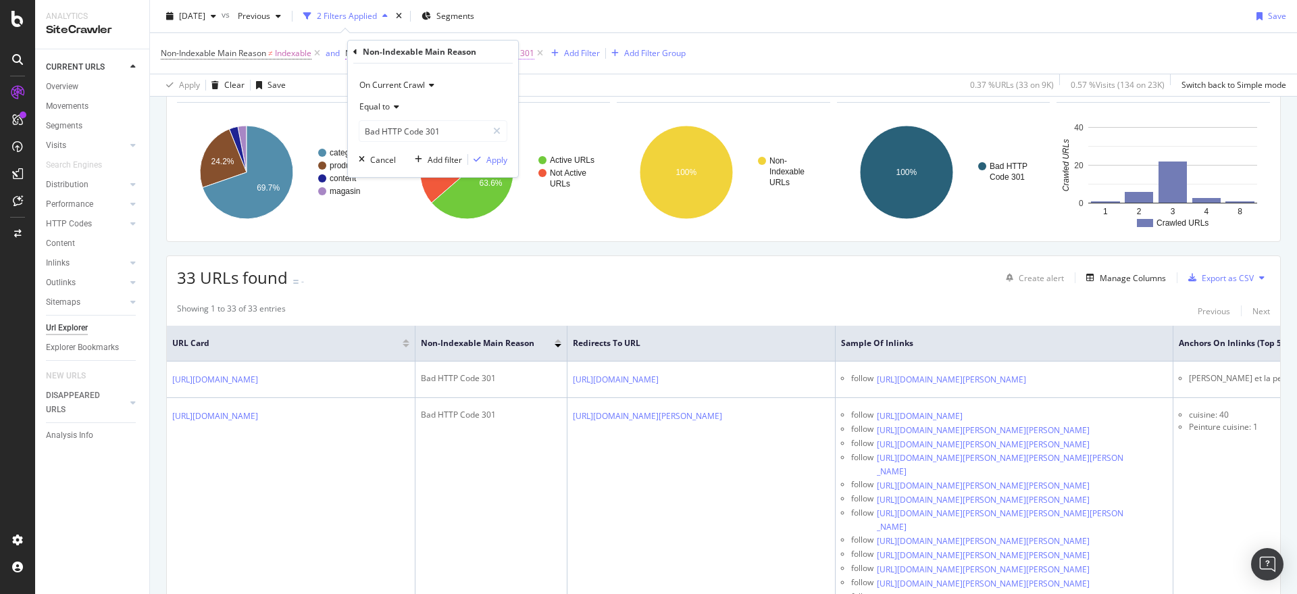
click at [497, 53] on div "Non-Indexable Main Reason" at bounding box center [432, 52] width 159 height 23
click at [462, 130] on input "Bad HTTP Code 301" at bounding box center [424, 131] width 128 height 22
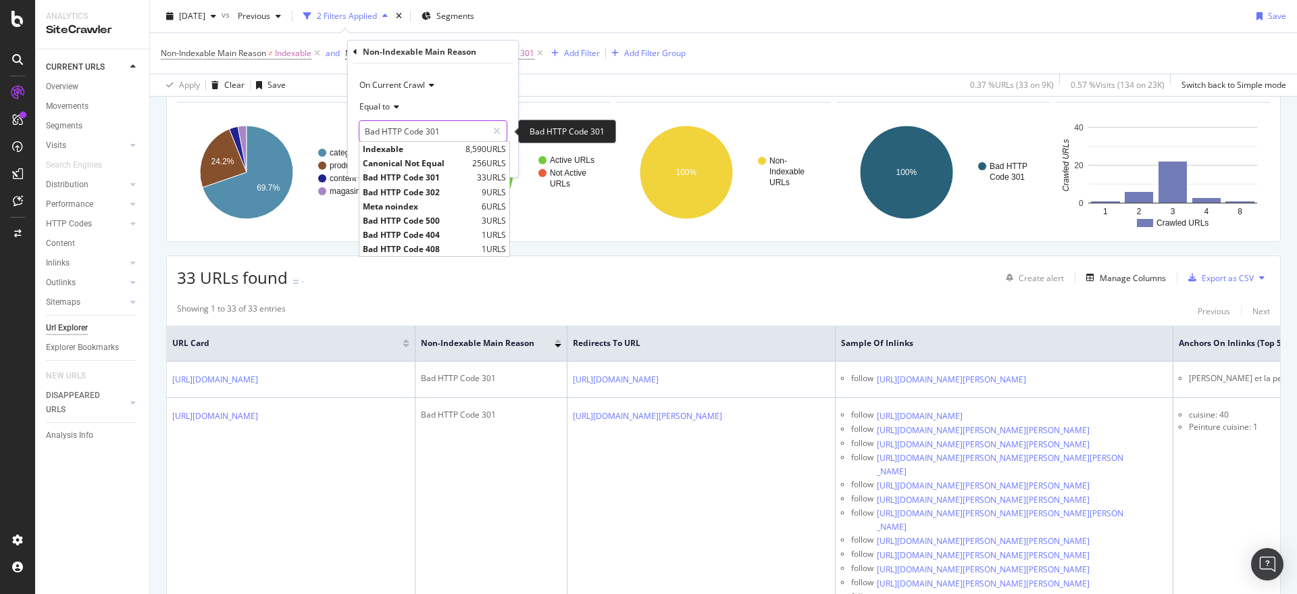
click at [451, 134] on input "Bad HTTP Code 301" at bounding box center [424, 131] width 128 height 22
click at [439, 189] on span "Bad HTTP Code 302" at bounding box center [421, 192] width 116 height 11
type input "Bad HTTP Code 302"
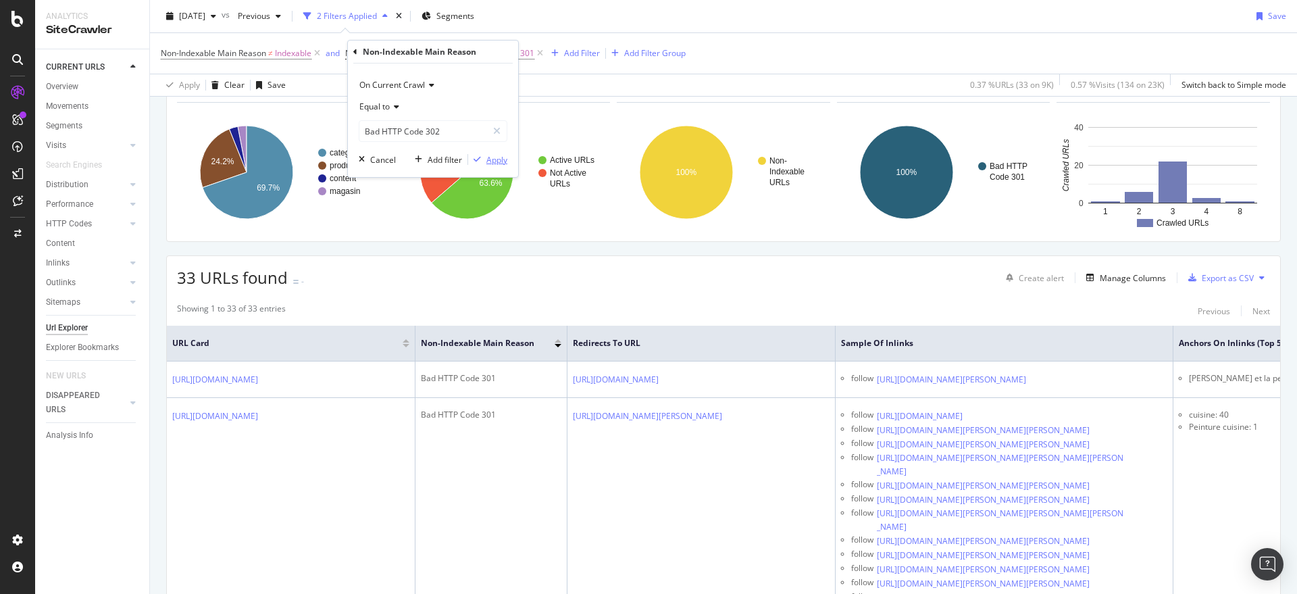
click at [497, 162] on div "Apply" at bounding box center [497, 159] width 21 height 11
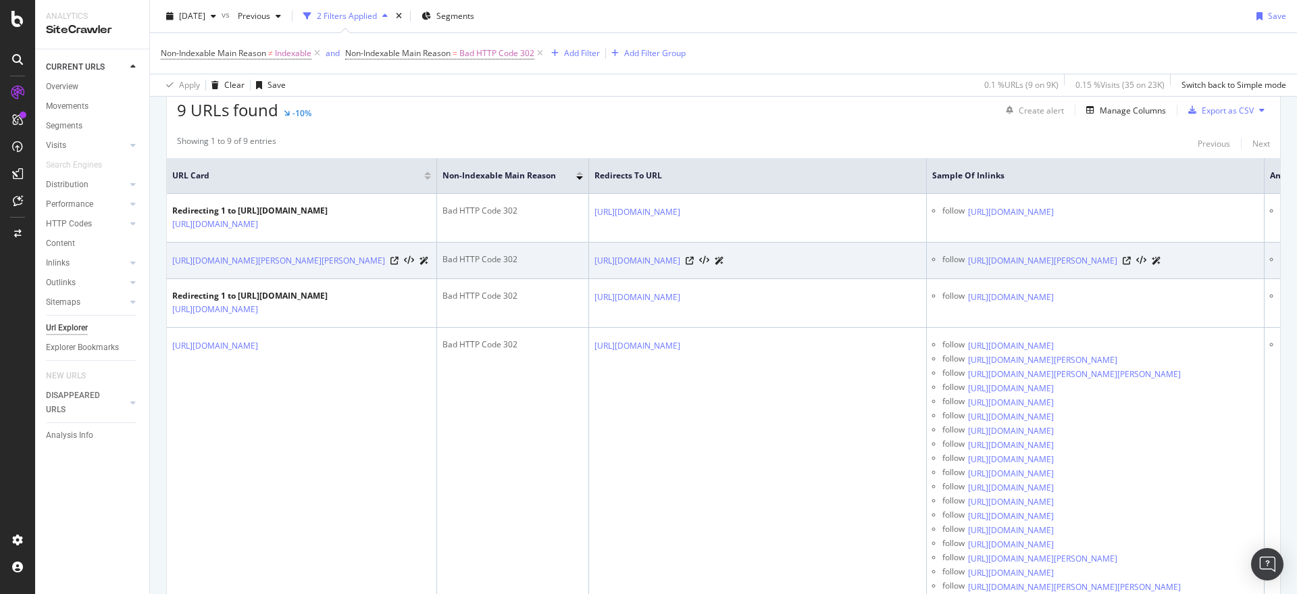
scroll to position [338, 0]
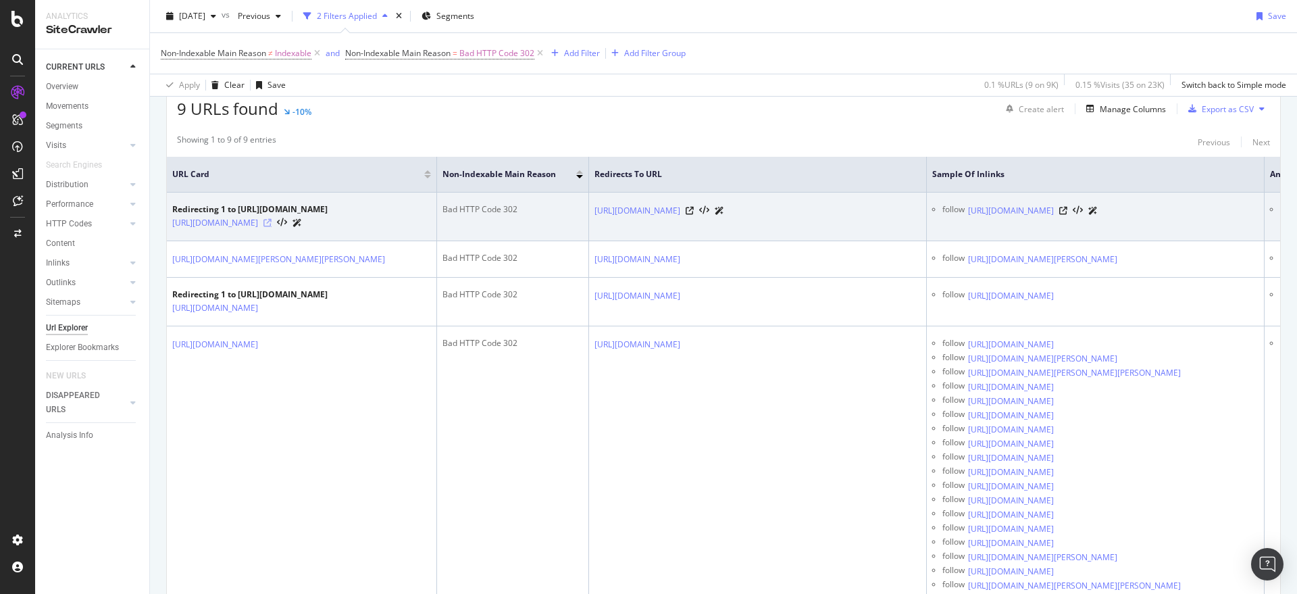
click at [272, 227] on icon at bounding box center [268, 223] width 8 height 8
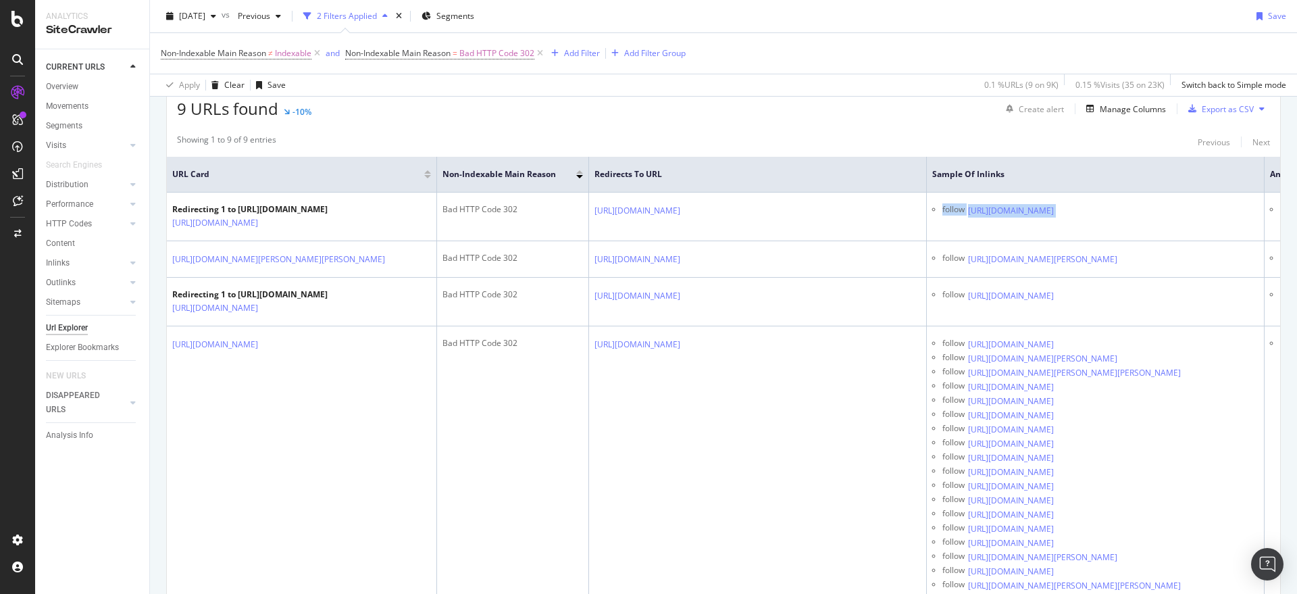
scroll to position [0, 218]
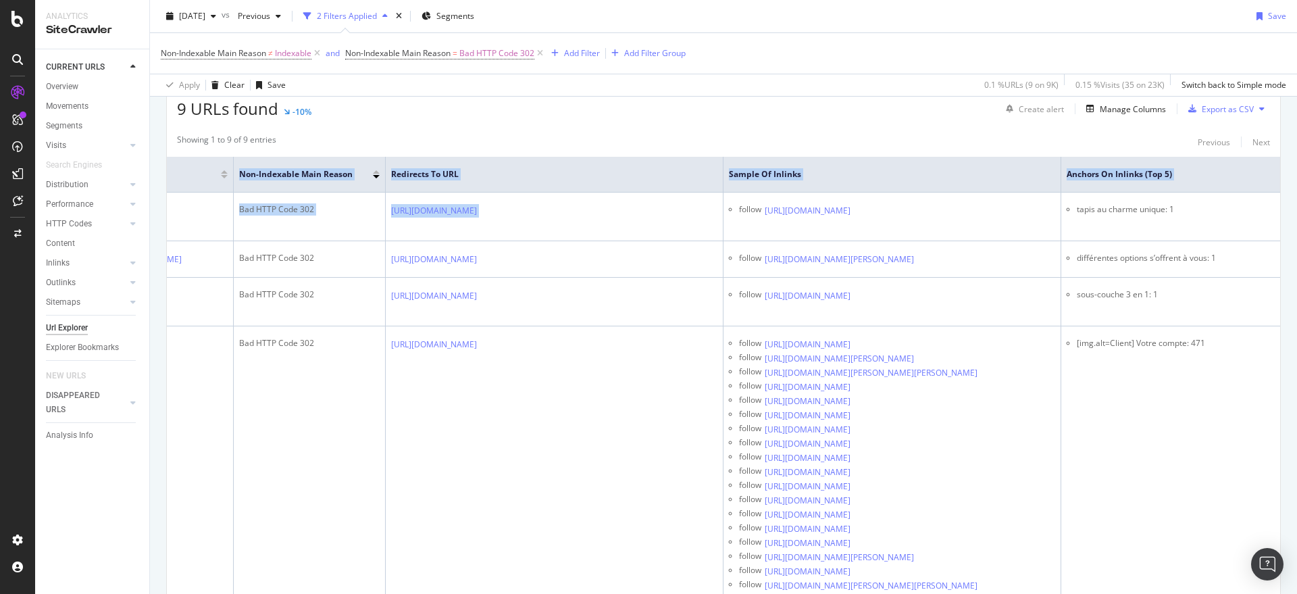
drag, startPoint x: 905, startPoint y: 224, endPoint x: 1297, endPoint y: 224, distance: 391.9
click at [1297, 224] on div "URL Explorer Décor Discount [DATE] vs Previous 2 Filters Applied Segments Save …" at bounding box center [723, 297] width 1147 height 594
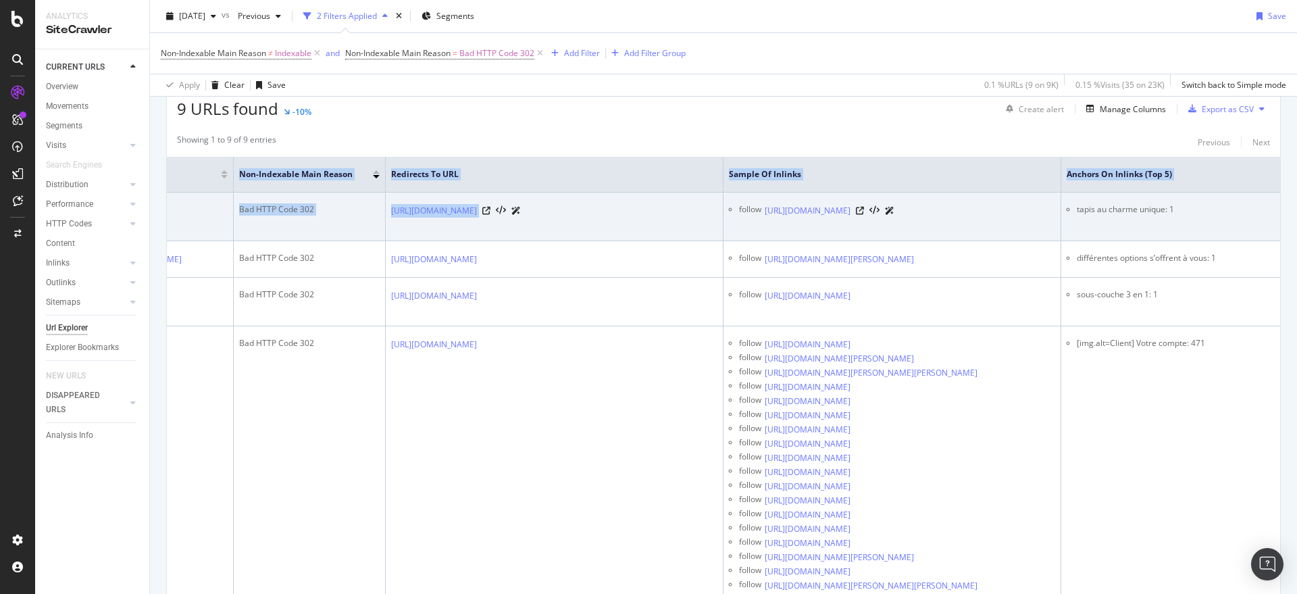
click at [1207, 220] on td "tapis au charme unique: 1" at bounding box center [1171, 217] width 219 height 49
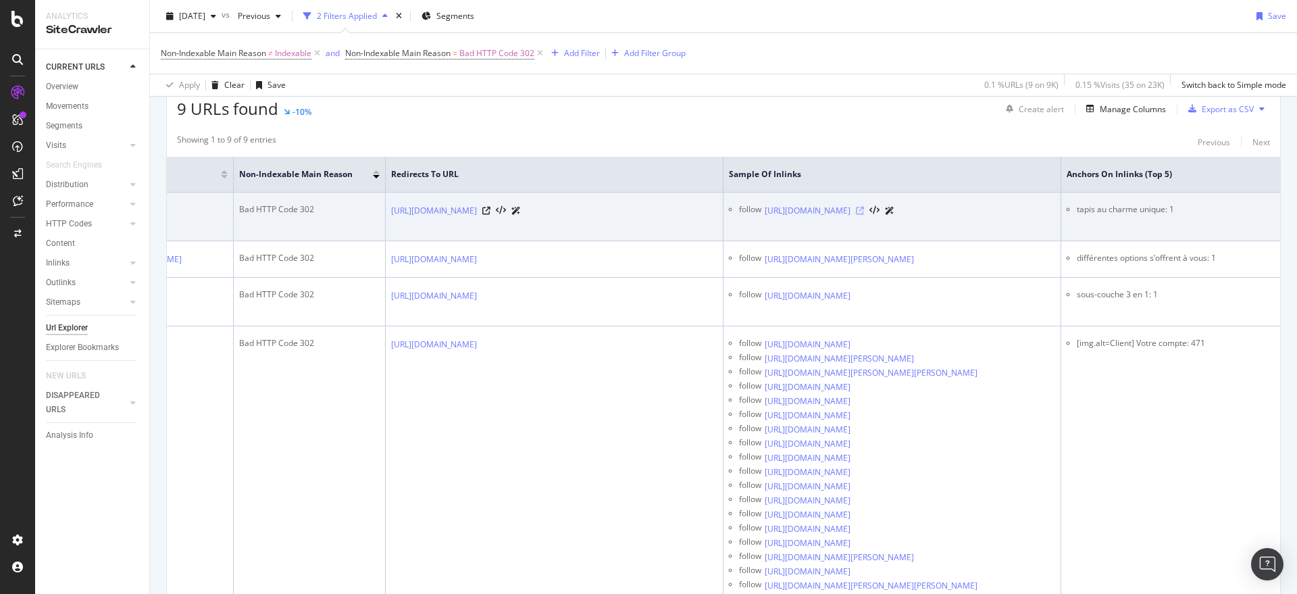
click at [864, 215] on icon at bounding box center [860, 211] width 8 height 8
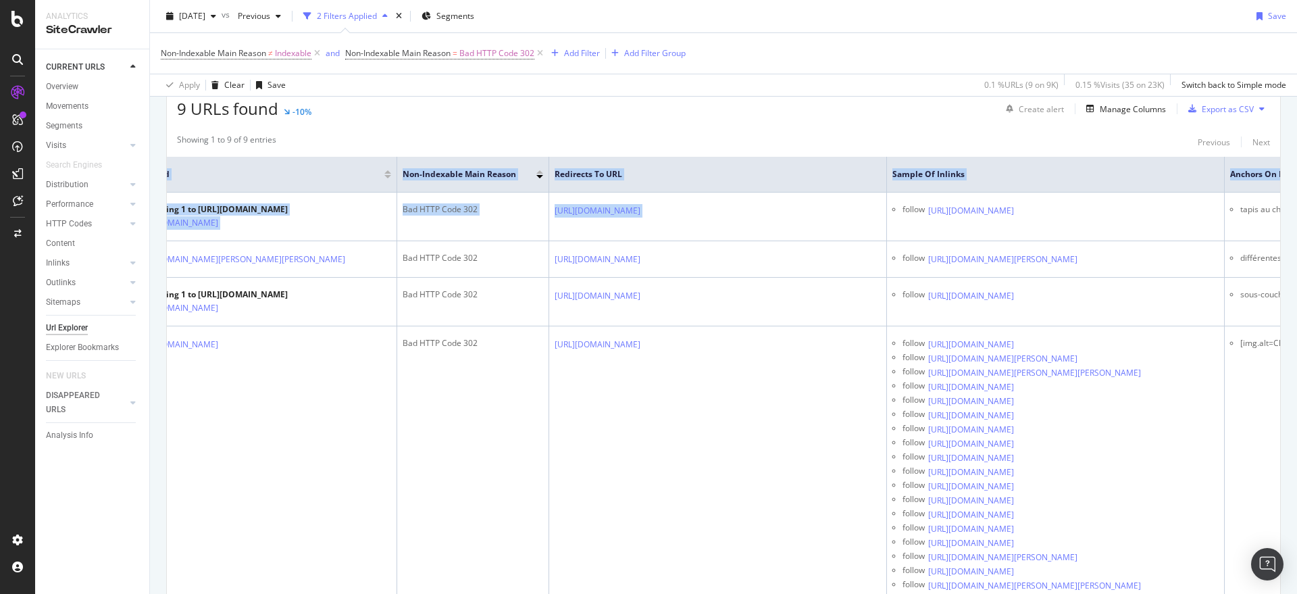
scroll to position [0, 0]
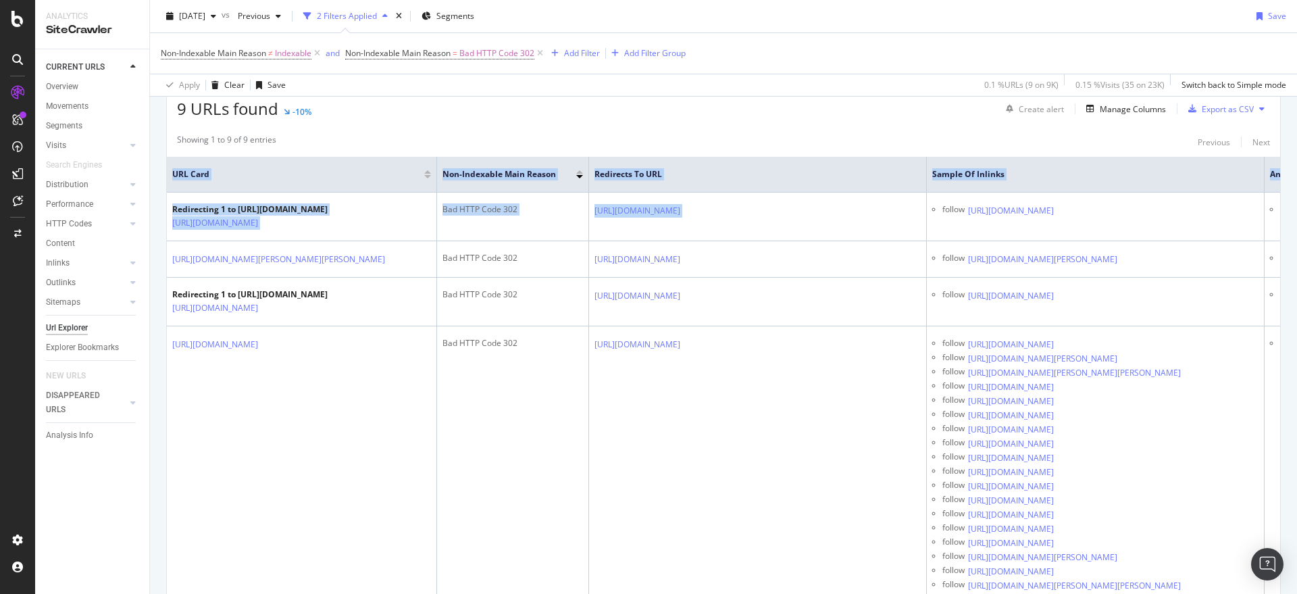
drag, startPoint x: 633, startPoint y: 243, endPoint x: 155, endPoint y: 230, distance: 477.9
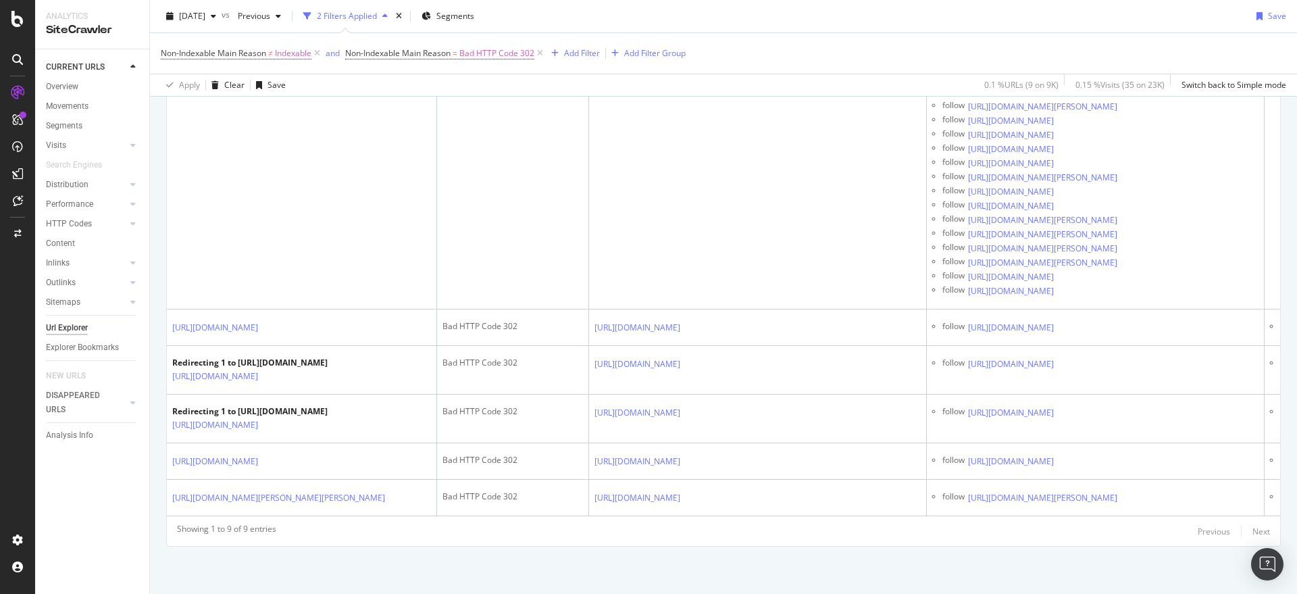
scroll to position [9004, 0]
